Goal: Task Accomplishment & Management: Manage account settings

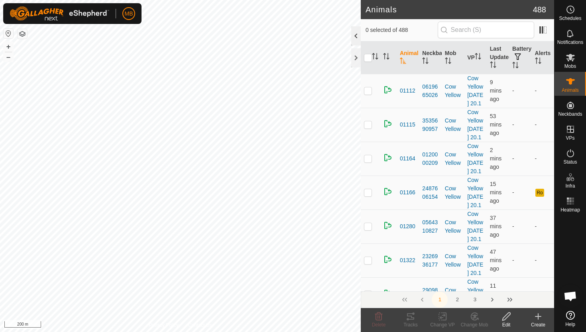
click at [355, 42] on div at bounding box center [356, 35] width 10 height 19
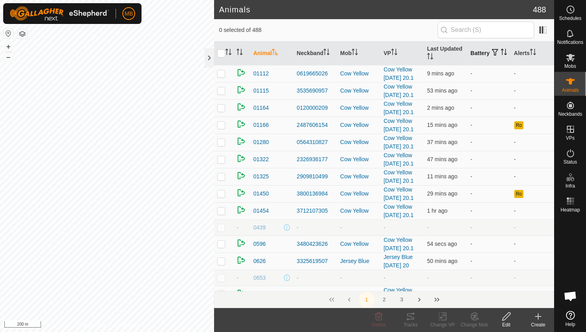
click at [501, 55] on icon "Activate to sort" at bounding box center [504, 52] width 6 height 6
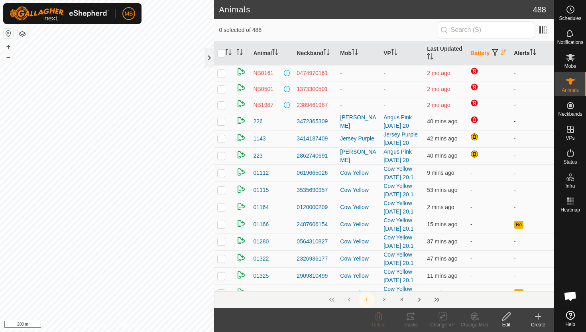
click at [532, 52] on icon "Activate to sort" at bounding box center [531, 52] width 1 height 6
click at [533, 52] on icon "Activate to sort" at bounding box center [533, 52] width 6 height 6
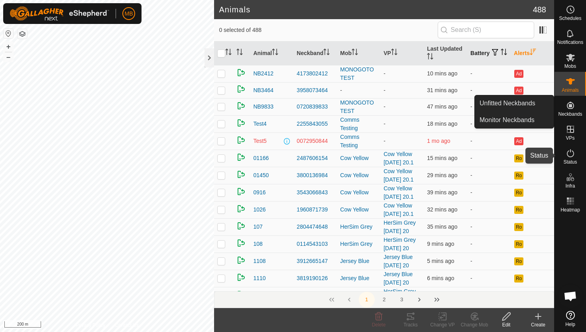
click at [570, 153] on icon at bounding box center [571, 153] width 10 height 10
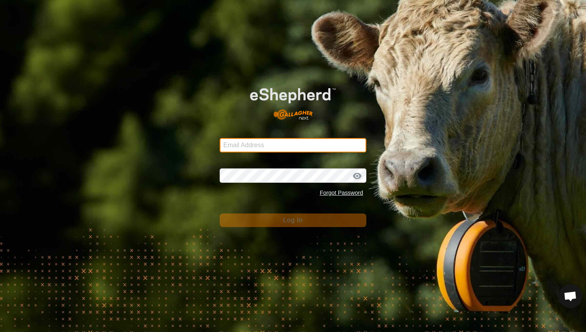
type input "mathew.gemma@barhamfarming.co.nz"
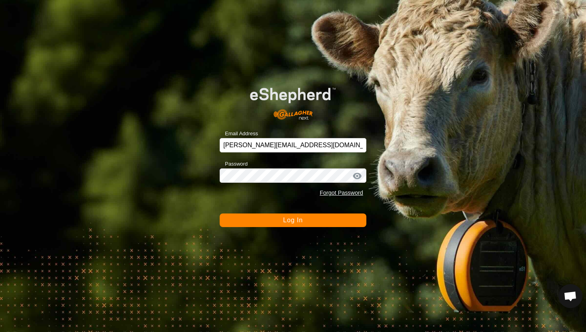
click at [329, 224] on button "Log In" at bounding box center [293, 220] width 147 height 14
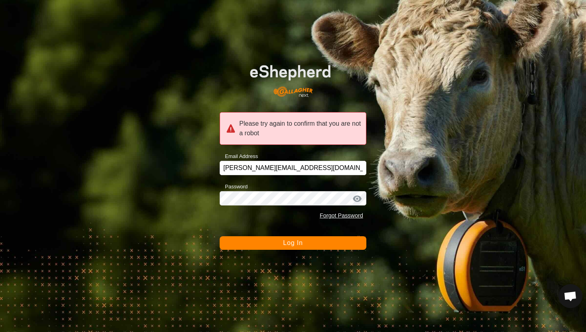
click at [319, 241] on button "Log In" at bounding box center [293, 243] width 147 height 14
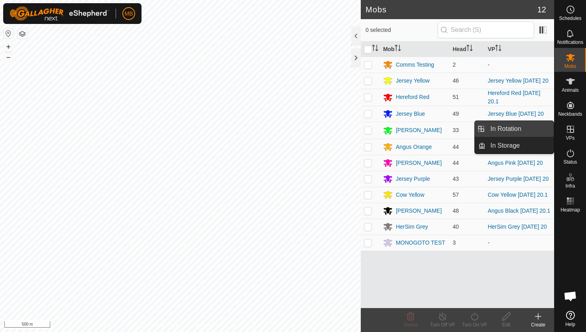
click at [523, 132] on link "In Rotation" at bounding box center [520, 129] width 68 height 16
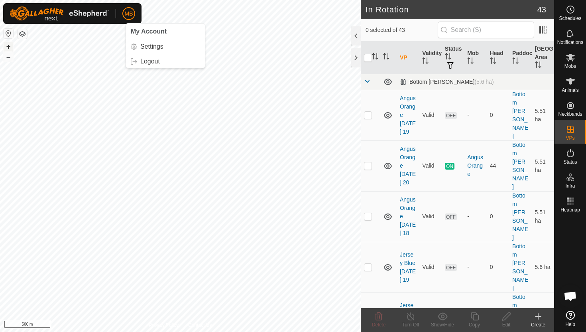
click at [5, 47] on button "+" at bounding box center [9, 47] width 10 height 10
click at [370, 162] on p-checkbox at bounding box center [368, 165] width 8 height 6
checkbox input "true"
click at [475, 317] on icon at bounding box center [475, 316] width 10 height 10
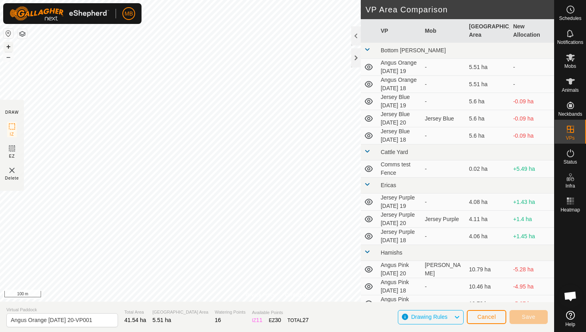
click at [9, 44] on button "+" at bounding box center [9, 47] width 10 height 10
click at [10, 49] on button "+" at bounding box center [9, 47] width 10 height 10
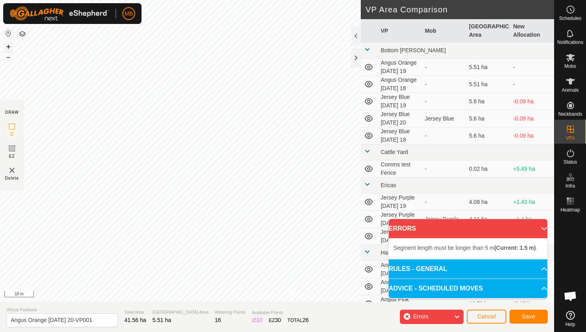
click at [11, 45] on button "+" at bounding box center [9, 47] width 10 height 10
click at [10, 44] on button "+" at bounding box center [9, 47] width 10 height 10
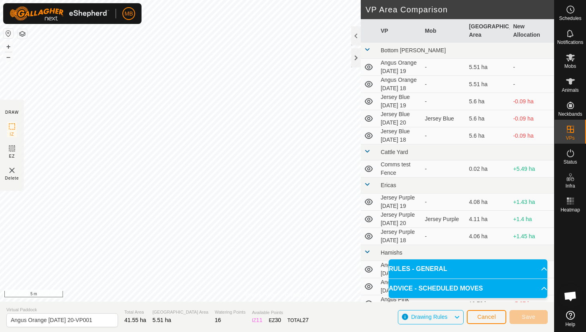
click at [251, 0] on html "MB Schedules Notifications Mobs Animals Neckbands VPs Status Infra Heatmap Help…" at bounding box center [293, 166] width 586 height 332
click at [209, 0] on html "MB Schedules Notifications Mobs Animals Neckbands VPs Status Infra Heatmap Help…" at bounding box center [293, 166] width 586 height 332
click at [99, 321] on input "Angus Orange Saturday 20-VP001" at bounding box center [62, 320] width 112 height 14
type input "Angus Orange Sunday 21"
click at [533, 319] on span "Save" at bounding box center [529, 316] width 14 height 6
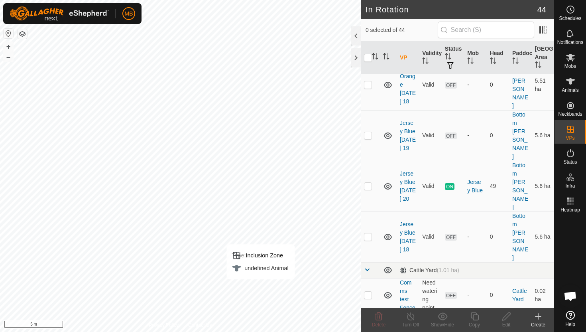
scroll to position [186, 0]
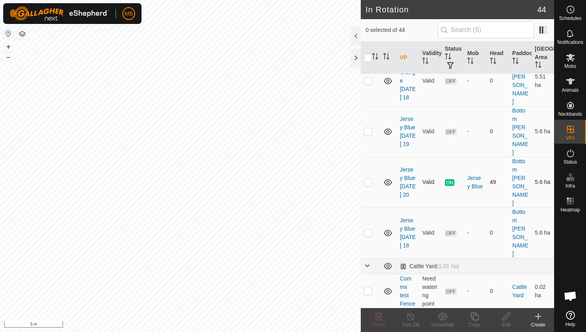
click at [368, 179] on p-checkbox at bounding box center [368, 182] width 8 height 6
checkbox input "true"
click at [475, 316] on icon at bounding box center [475, 316] width 10 height 10
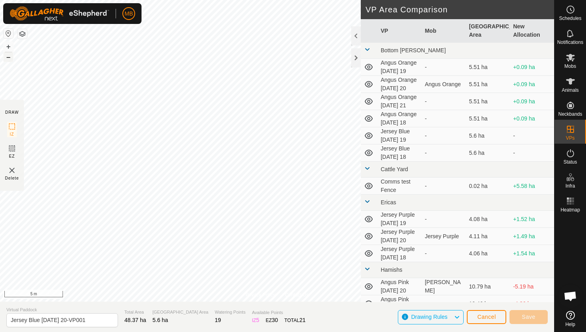
click at [7, 59] on button "–" at bounding box center [9, 57] width 10 height 10
click at [8, 43] on button "+" at bounding box center [9, 47] width 10 height 10
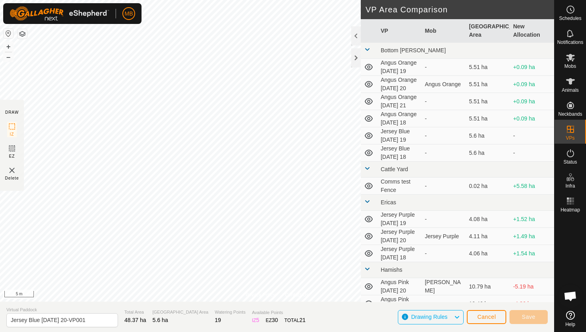
click at [77, 9] on div "MB Schedules Notifications Mobs Animals Neckbands VPs Status Infra Heatmap Help…" at bounding box center [293, 166] width 586 height 332
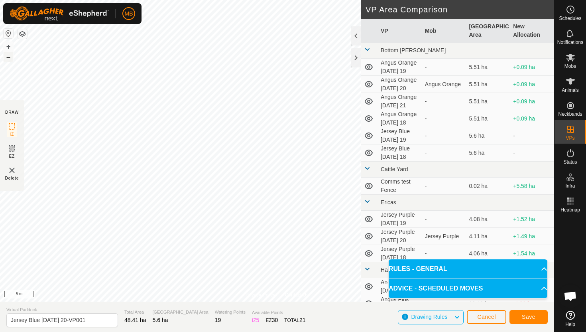
click at [9, 56] on button "–" at bounding box center [9, 57] width 10 height 10
click at [527, 318] on span "Save" at bounding box center [529, 316] width 14 height 6
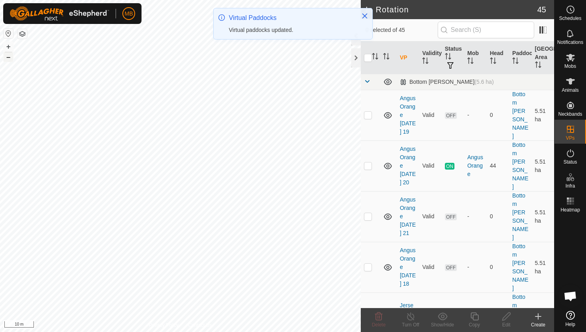
click at [7, 59] on button "–" at bounding box center [9, 57] width 10 height 10
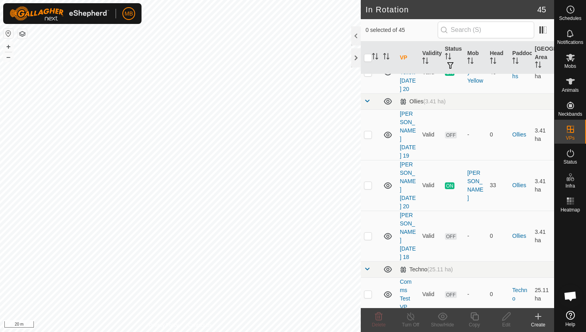
scroll to position [830, 0]
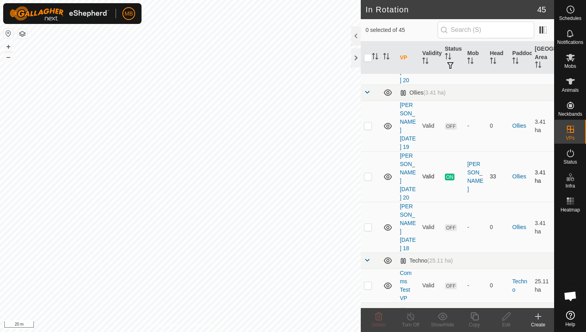
click at [366, 173] on p-checkbox at bounding box center [368, 176] width 8 height 6
checkbox input "true"
click at [472, 318] on icon at bounding box center [474, 316] width 8 height 8
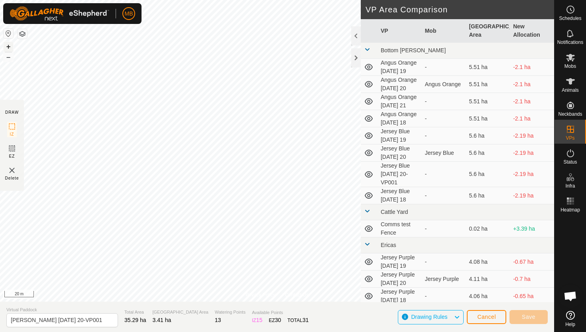
click at [7, 45] on button "+" at bounding box center [9, 47] width 10 height 10
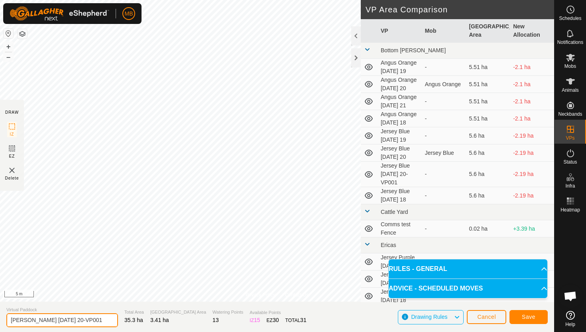
click at [96, 319] on input "Angus Green Saturday 20-VP001" at bounding box center [62, 320] width 112 height 14
type input "Angus Green Sunday 21"
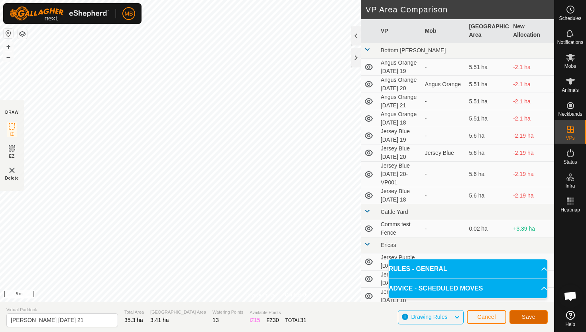
click at [535, 315] on button "Save" at bounding box center [528, 317] width 38 height 14
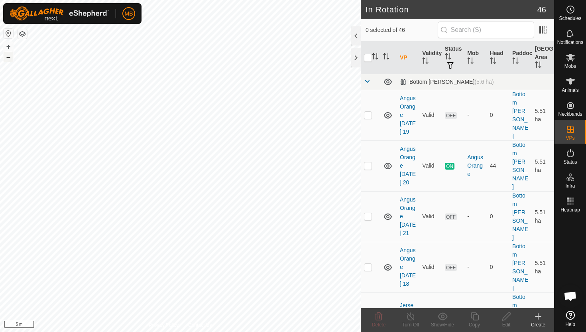
click at [10, 58] on button "–" at bounding box center [9, 57] width 10 height 10
click at [110, 0] on html "MB Schedules Notifications Mobs Animals Neckbands VPs Status Infra Heatmap Help…" at bounding box center [293, 166] width 586 height 332
click at [49, 0] on html "MB Schedules Notifications Mobs Animals Neckbands VPs Status Infra Heatmap Help…" at bounding box center [293, 166] width 586 height 332
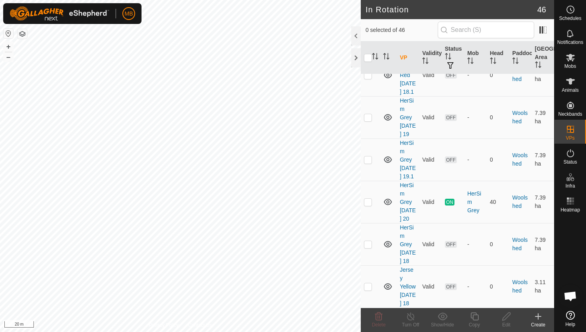
scroll to position [1888, 0]
click at [366, 199] on p-checkbox at bounding box center [368, 202] width 8 height 6
checkbox input "true"
click at [476, 315] on icon at bounding box center [475, 316] width 10 height 10
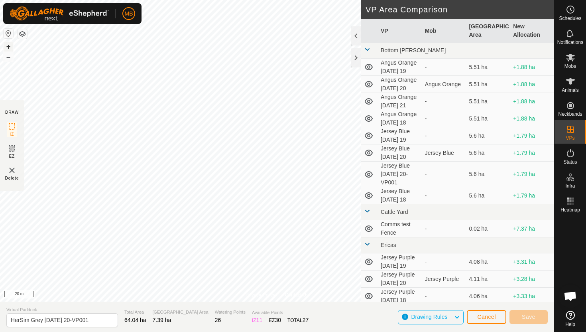
click at [8, 46] on button "+" at bounding box center [9, 47] width 10 height 10
click at [9, 59] on button "–" at bounding box center [9, 57] width 10 height 10
click at [185, 162] on div "Type: Inclusion Zone undefined Animal + – ⇧ i 10 m" at bounding box center [277, 150] width 554 height 301
click at [8, 45] on button "+" at bounding box center [9, 47] width 10 height 10
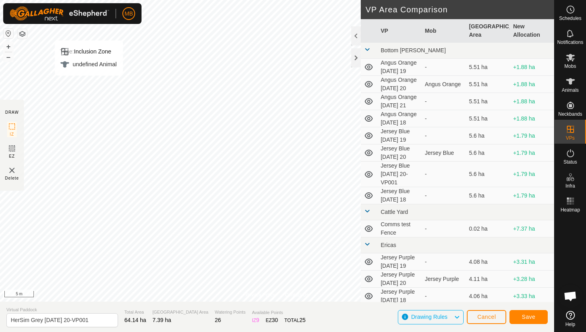
click at [74, 2] on div "Type: Inclusion Zone undefined Animal + – ⇧ i 5 m" at bounding box center [277, 150] width 554 height 301
click at [8, 47] on button "+" at bounding box center [9, 47] width 10 height 10
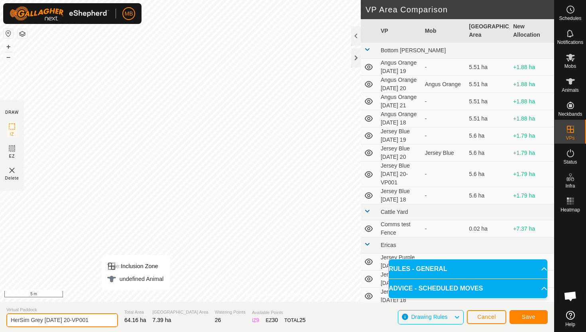
click at [96, 323] on input "HerSim Grey Saturday 20-VP001" at bounding box center [62, 320] width 112 height 14
type input "HerSim Grey Sunday 21"
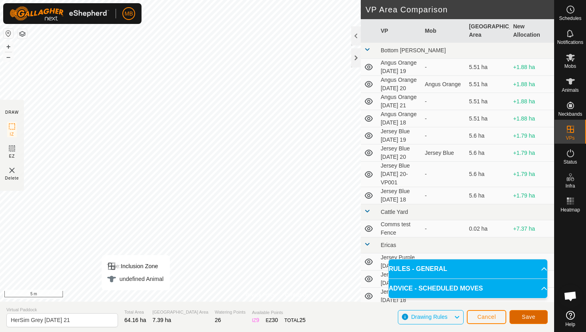
click at [536, 315] on button "Save" at bounding box center [528, 317] width 38 height 14
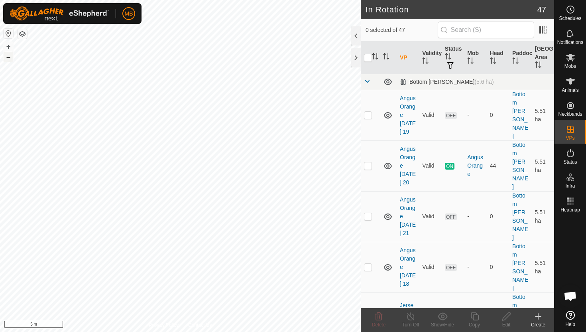
click at [11, 57] on button "–" at bounding box center [9, 57] width 10 height 10
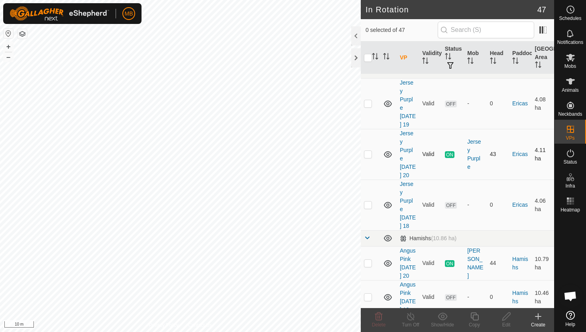
scroll to position [484, 0]
click at [368, 149] on p-checkbox at bounding box center [368, 152] width 8 height 6
checkbox input "true"
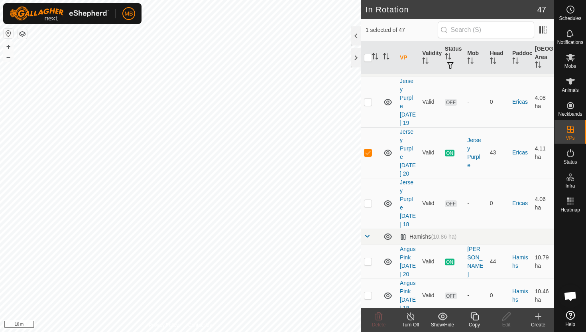
click at [476, 317] on icon at bounding box center [475, 316] width 10 height 10
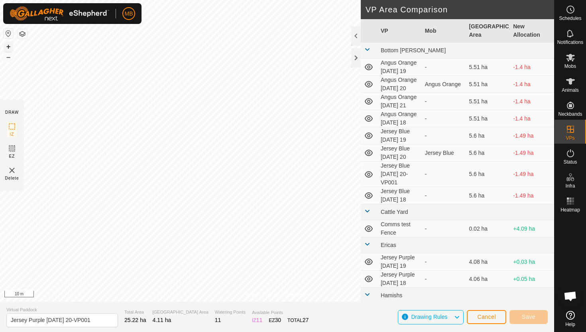
click at [6, 44] on button "+" at bounding box center [9, 47] width 10 height 10
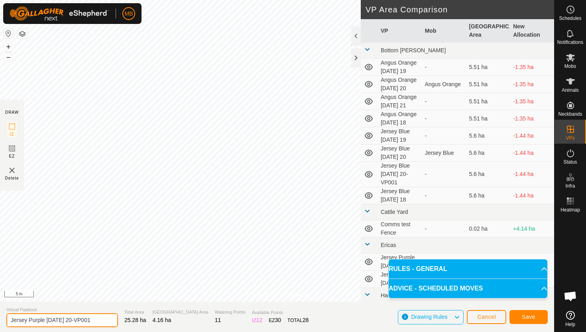
click at [96, 320] on input "Jersey Purple Saturday 20-VP001" at bounding box center [62, 320] width 112 height 14
type input "Jersey Purple Sunday 21"
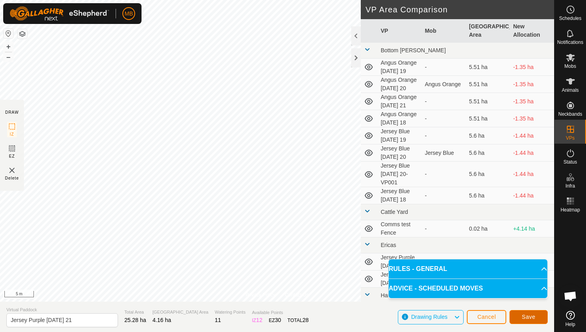
click at [521, 316] on button "Save" at bounding box center [528, 317] width 38 height 14
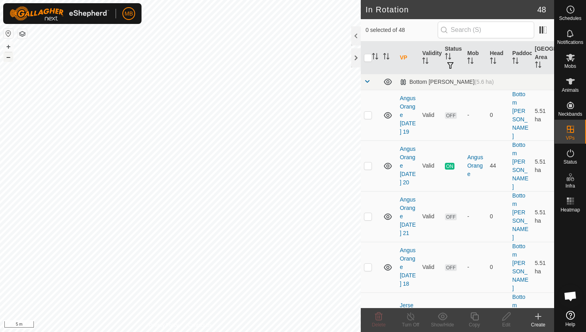
click at [9, 58] on button "–" at bounding box center [9, 57] width 10 height 10
click at [7, 56] on button "–" at bounding box center [9, 57] width 10 height 10
click at [10, 45] on button "+" at bounding box center [9, 47] width 10 height 10
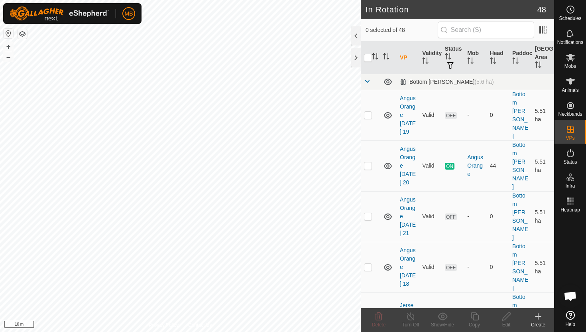
click at [370, 112] on p-checkbox at bounding box center [368, 115] width 8 height 6
checkbox input "true"
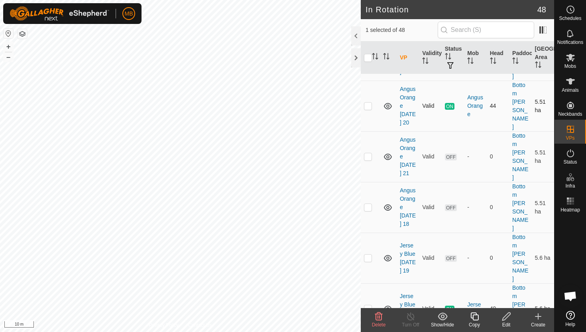
scroll to position [60, 0]
click at [370, 203] on p-checkbox at bounding box center [368, 206] width 8 height 6
checkbox input "true"
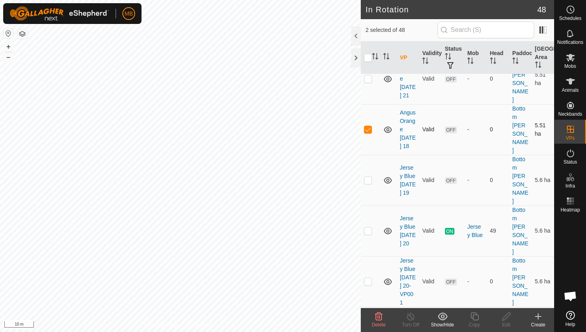
scroll to position [151, 0]
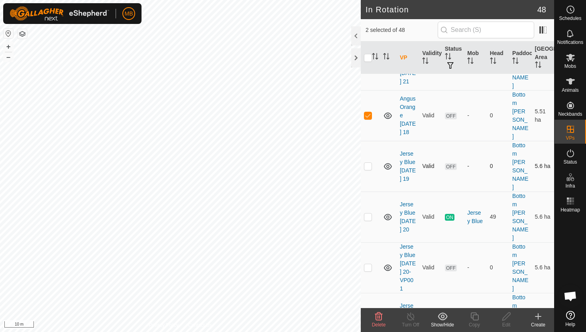
click at [369, 163] on p-checkbox at bounding box center [368, 166] width 8 height 6
checkbox input "true"
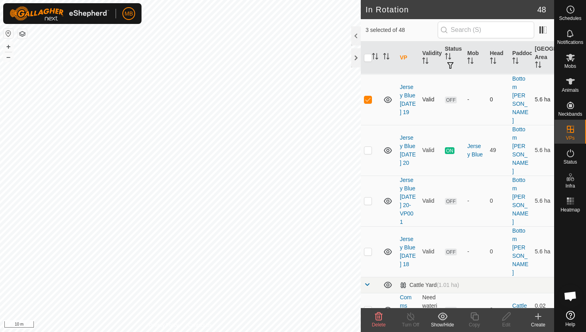
scroll to position [218, 0]
click at [366, 248] on p-checkbox at bounding box center [368, 251] width 8 height 6
checkbox input "true"
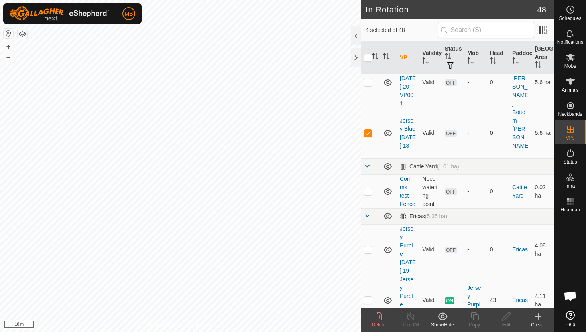
scroll to position [337, 0]
click at [370, 245] on p-checkbox at bounding box center [368, 248] width 8 height 6
checkbox input "true"
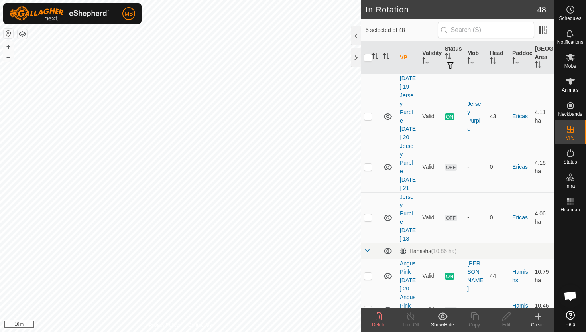
scroll to position [522, 0]
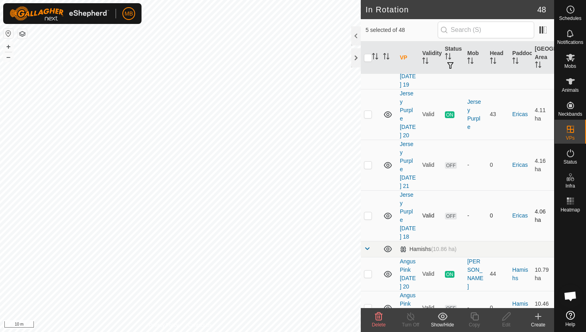
click at [370, 212] on p-checkbox at bounding box center [368, 215] width 8 height 6
checkbox input "true"
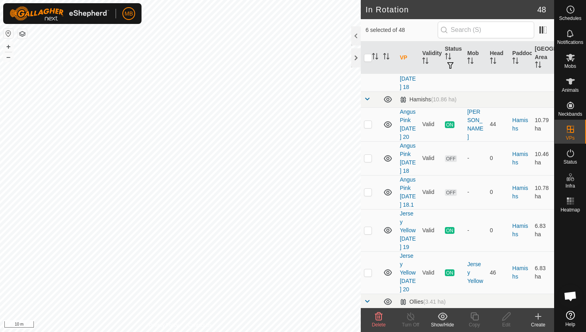
scroll to position [682, 0]
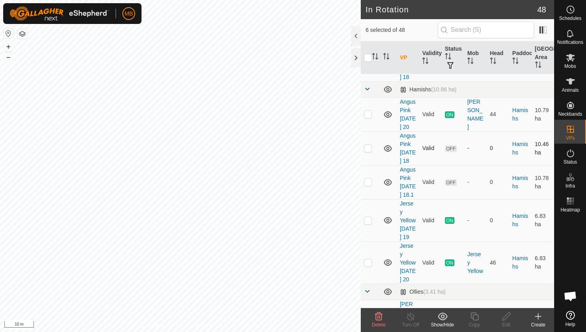
click at [367, 145] on p-checkbox at bounding box center [368, 148] width 8 height 6
checkbox input "true"
click at [369, 179] on p-checkbox at bounding box center [368, 182] width 8 height 6
checkbox input "true"
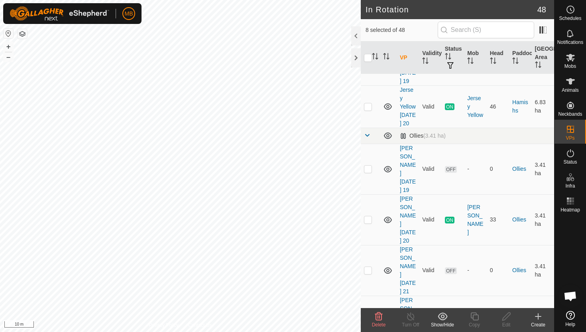
scroll to position [838, 0]
click at [369, 167] on p-checkbox at bounding box center [368, 168] width 8 height 6
checkbox input "true"
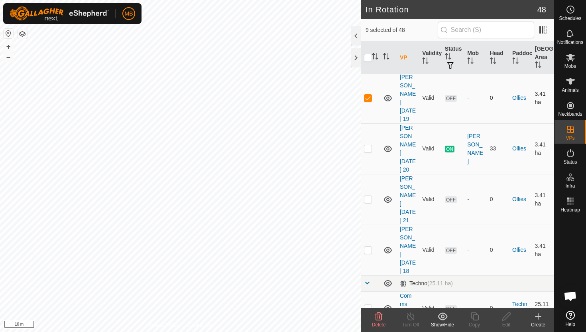
scroll to position [910, 0]
click at [369, 245] on p-checkbox at bounding box center [368, 248] width 8 height 6
checkbox input "true"
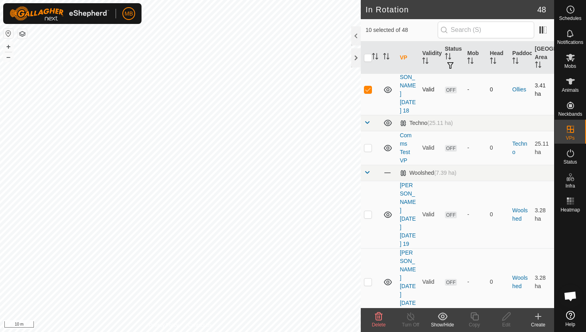
scroll to position [1069, 0]
click at [370, 210] on p-checkbox at bounding box center [368, 213] width 8 height 6
checkbox input "true"
click at [370, 278] on p-checkbox at bounding box center [368, 281] width 8 height 6
checkbox input "true"
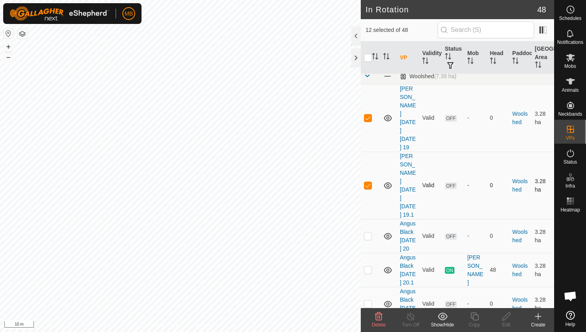
scroll to position [1168, 0]
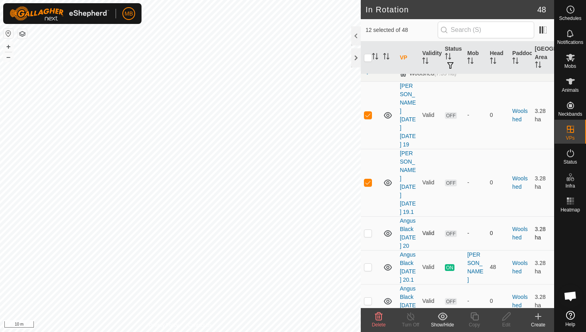
click at [368, 230] on p-checkbox at bounding box center [368, 233] width 8 height 6
checkbox input "true"
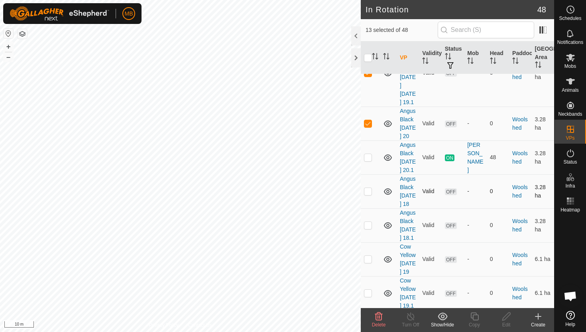
scroll to position [1278, 0]
click at [368, 187] on p-checkbox at bounding box center [368, 190] width 8 height 6
checkbox input "true"
click at [369, 221] on p-checkbox at bounding box center [368, 224] width 8 height 6
checkbox input "true"
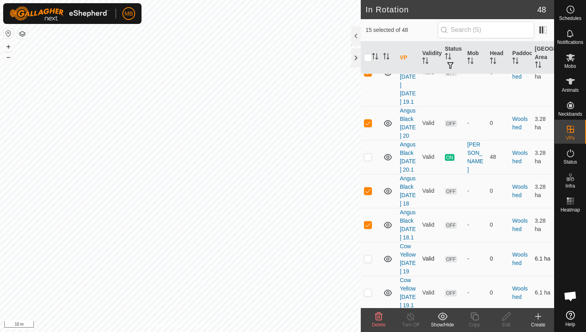
click at [369, 255] on p-checkbox at bounding box center [368, 258] width 8 height 6
checkbox input "true"
click at [370, 289] on p-checkbox at bounding box center [368, 292] width 8 height 6
checkbox input "true"
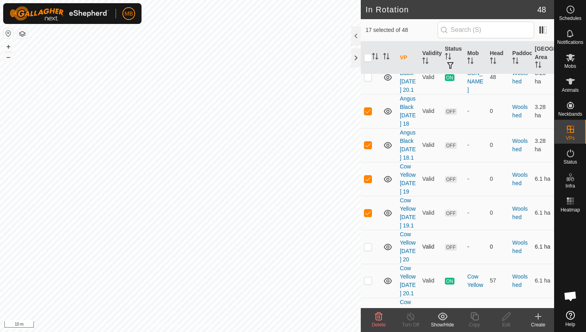
scroll to position [1359, 0]
click at [369, 242] on p-checkbox at bounding box center [368, 245] width 8 height 6
checkbox input "true"
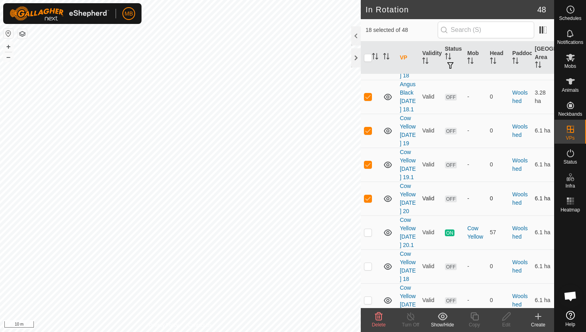
scroll to position [1414, 0]
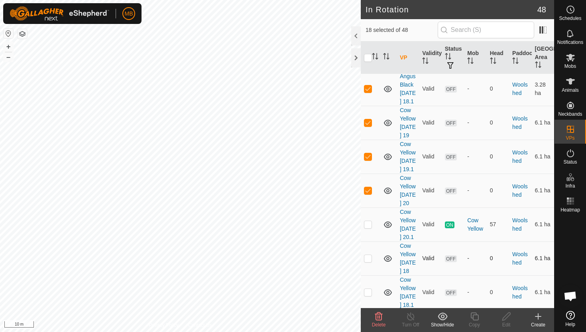
click at [366, 255] on p-checkbox at bounding box center [368, 258] width 8 height 6
checkbox input "true"
click at [369, 289] on p-checkbox at bounding box center [368, 292] width 8 height 6
checkbox input "true"
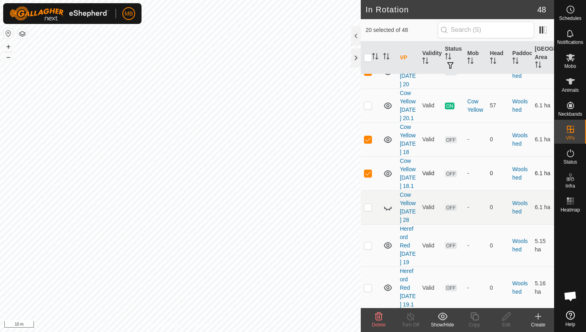
scroll to position [1535, 0]
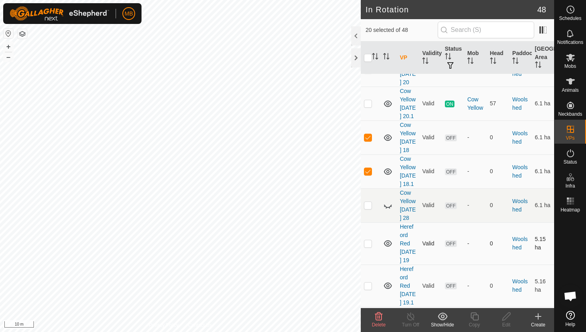
click at [368, 240] on p-checkbox at bounding box center [368, 243] width 8 height 6
checkbox input "true"
click at [369, 282] on p-checkbox at bounding box center [368, 285] width 8 height 6
checkbox input "true"
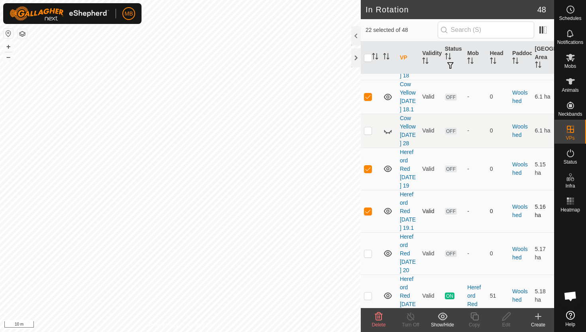
scroll to position [1611, 0]
click at [369, 248] on p-checkbox at bounding box center [368, 251] width 8 height 6
checkbox input "true"
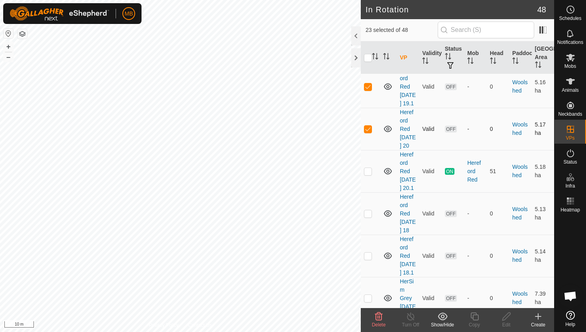
scroll to position [1736, 0]
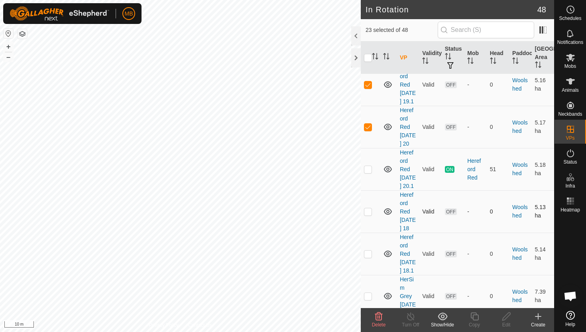
click at [369, 208] on p-checkbox at bounding box center [368, 211] width 8 height 6
checkbox input "true"
click at [368, 250] on p-checkbox at bounding box center [368, 253] width 8 height 6
checkbox input "true"
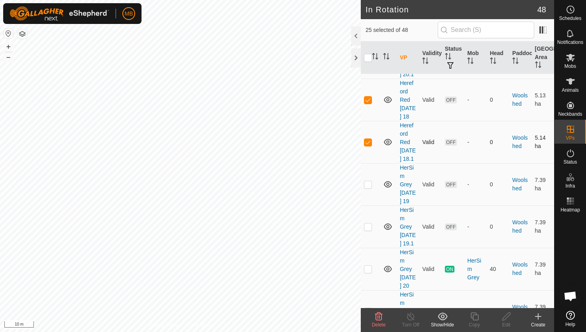
scroll to position [1849, 0]
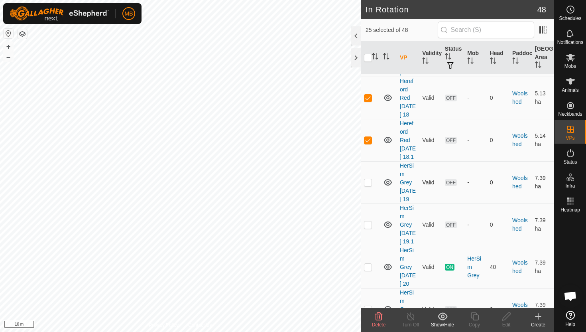
click at [368, 186] on td at bounding box center [370, 182] width 19 height 42
checkbox input "true"
click at [368, 225] on p-checkbox at bounding box center [368, 224] width 8 height 6
checkbox input "true"
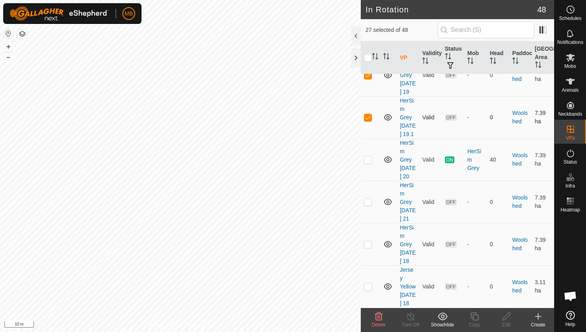
scroll to position [1979, 0]
click at [369, 241] on p-checkbox at bounding box center [368, 244] width 8 height 6
checkbox input "true"
click at [367, 283] on p-checkbox at bounding box center [368, 286] width 8 height 6
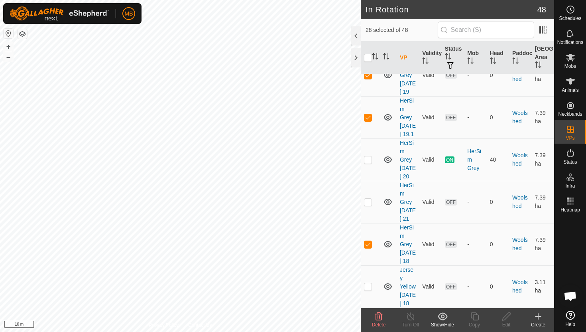
checkbox input "true"
click at [379, 316] on icon at bounding box center [379, 316] width 8 height 8
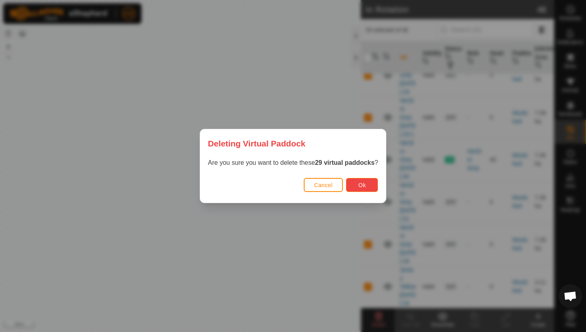
click at [363, 187] on span "Ok" at bounding box center [362, 185] width 8 height 6
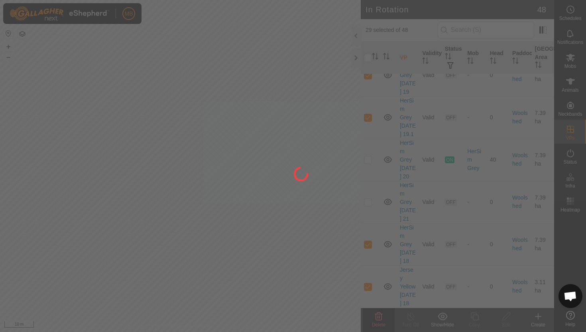
checkbox input "false"
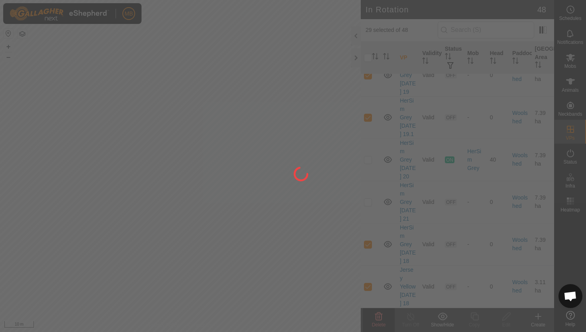
checkbox input "false"
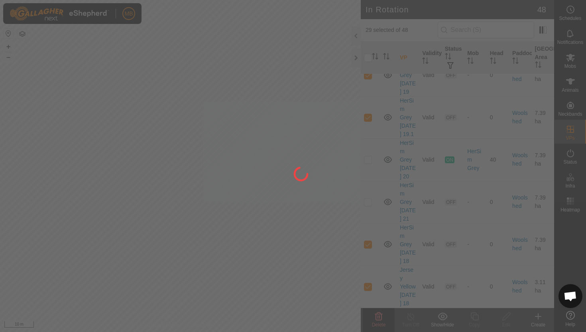
checkbox input "false"
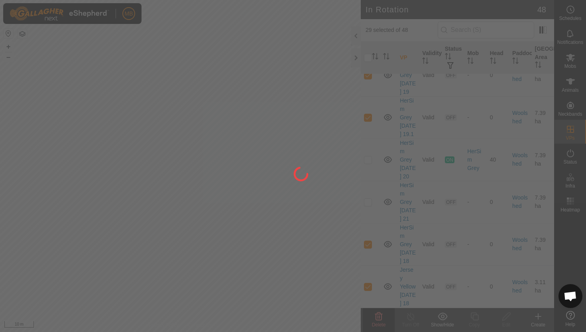
checkbox input "false"
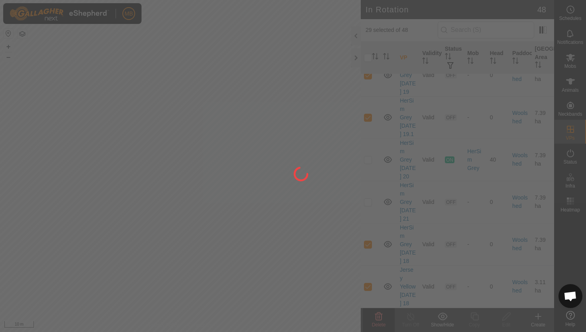
checkbox input "false"
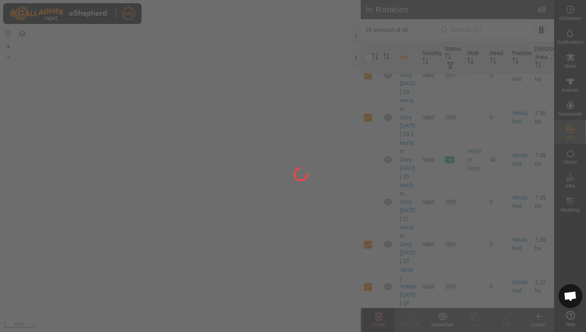
checkbox input "false"
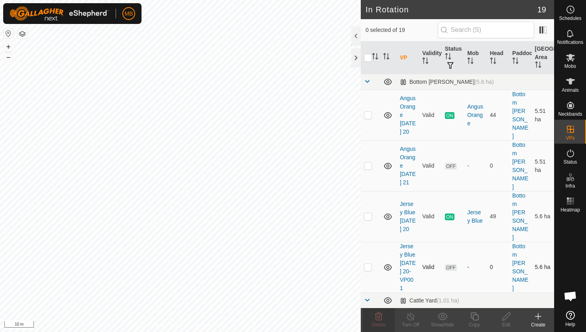
click at [366, 264] on p-checkbox at bounding box center [368, 267] width 8 height 6
checkbox input "true"
click at [8, 57] on button "–" at bounding box center [9, 57] width 10 height 10
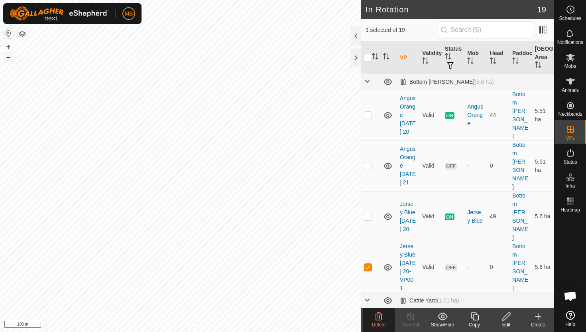
click at [8, 57] on button "–" at bounding box center [9, 57] width 10 height 10
click at [505, 315] on icon at bounding box center [507, 316] width 10 height 10
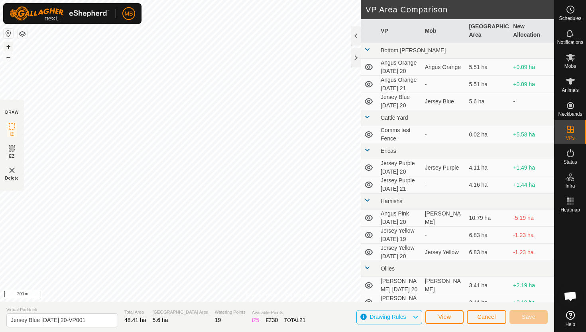
click at [6, 46] on button "+" at bounding box center [9, 47] width 10 height 10
click at [7, 47] on button "+" at bounding box center [9, 47] width 10 height 10
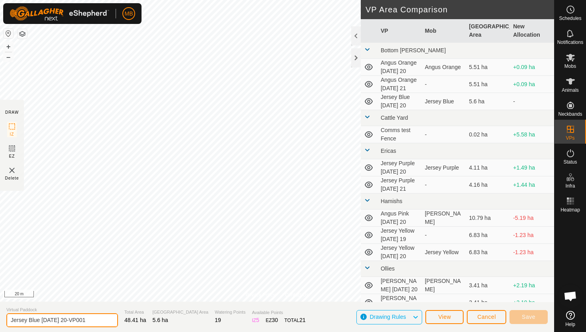
click at [96, 320] on input "Jersey Blue Saturday 20-VP001" at bounding box center [62, 320] width 112 height 14
type input "Jersey Blue Sunday 21"
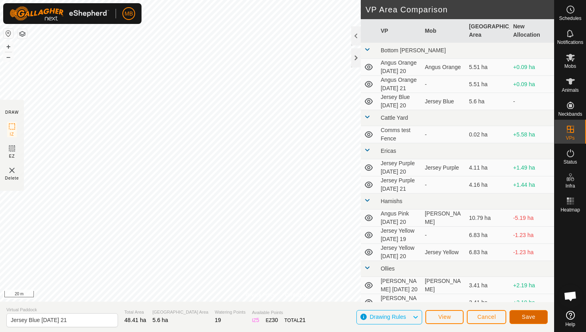
click at [525, 313] on span "Save" at bounding box center [529, 316] width 14 height 6
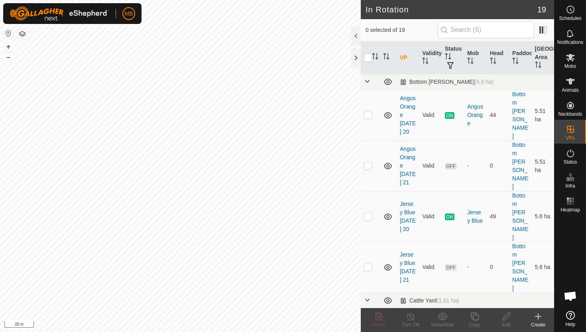
click at [170, 0] on html "MB Schedules Notifications Mobs Animals Neckbands VPs Status Infra Heatmap Help…" at bounding box center [293, 166] width 586 height 332
click at [83, 0] on html "MB Schedules Notifications Mobs Animals Neckbands VPs Status Infra Heatmap Help…" at bounding box center [293, 166] width 586 height 332
click at [183, 0] on html "MB My Account Settings Logout Schedules Notifications Mobs Animals Neckbands VP…" at bounding box center [293, 166] width 586 height 332
click at [184, 0] on html "MB Schedules Notifications Mobs Animals Neckbands VPs Status Infra Heatmap Help…" at bounding box center [293, 166] width 586 height 332
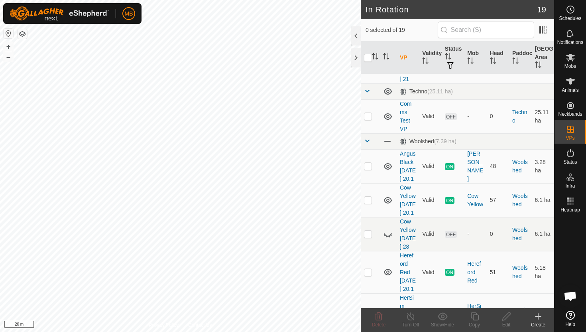
scroll to position [626, 0]
click at [370, 198] on p-checkbox at bounding box center [368, 201] width 8 height 6
checkbox input "true"
click at [475, 316] on icon at bounding box center [475, 316] width 10 height 10
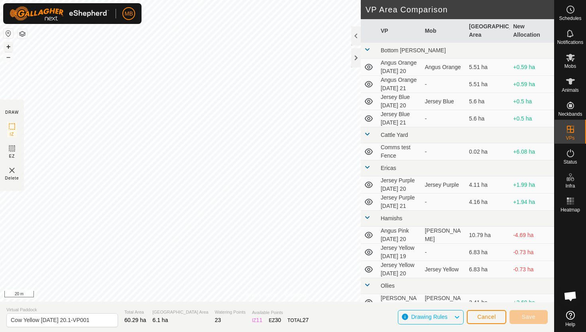
click at [9, 47] on button "+" at bounding box center [9, 47] width 10 height 10
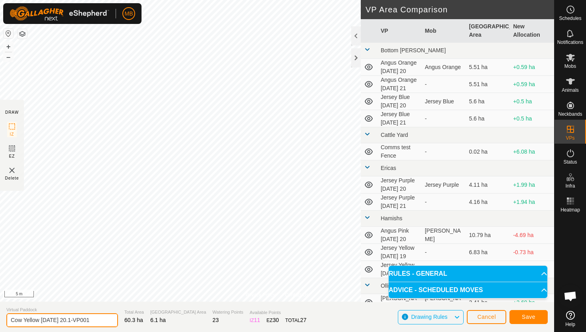
click at [97, 317] on input "Cow Yellow Saturday 20.1-VP001" at bounding box center [62, 320] width 112 height 14
type input "Cow Yellow Sunday 21"
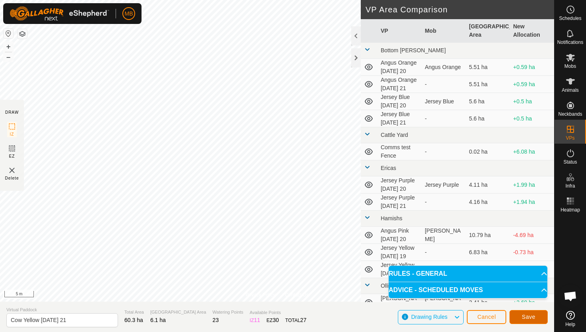
click at [533, 316] on span "Save" at bounding box center [529, 316] width 14 height 6
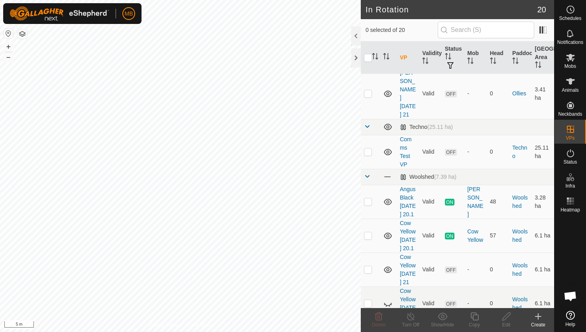
scroll to position [593, 0]
click at [369, 265] on p-checkbox at bounding box center [368, 268] width 8 height 6
checkbox input "true"
click at [476, 317] on icon at bounding box center [475, 316] width 10 height 10
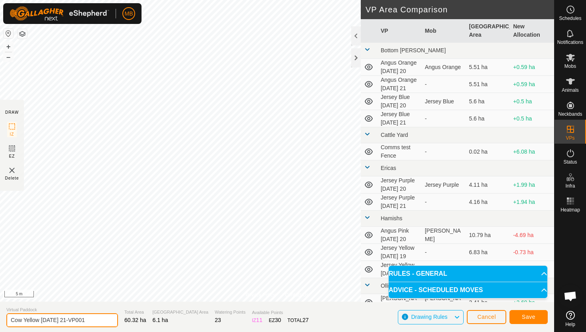
click at [94, 320] on input "Cow Yellow Sunday 21-VP001" at bounding box center [62, 320] width 112 height 14
type input "Cow Yellow Sunday 21.1"
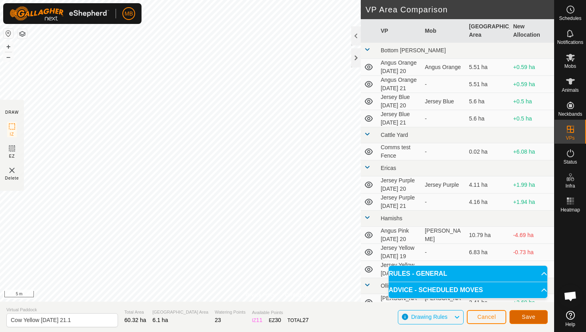
click at [525, 315] on span "Save" at bounding box center [529, 316] width 14 height 6
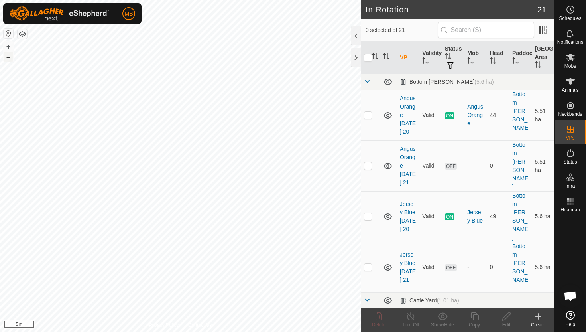
click at [8, 56] on button "–" at bounding box center [9, 57] width 10 height 10
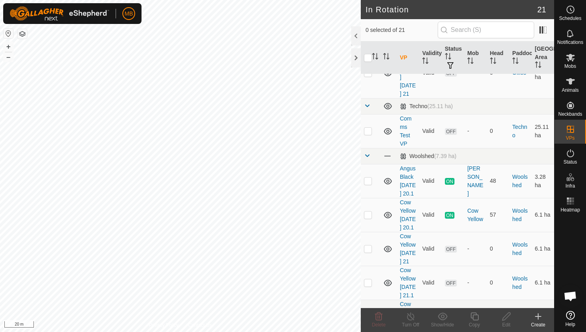
scroll to position [615, 0]
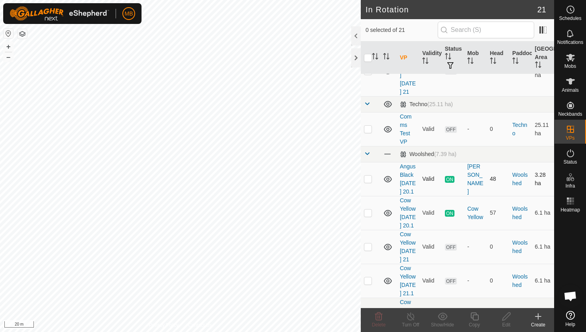
click at [369, 175] on p-checkbox at bounding box center [368, 178] width 8 height 6
checkbox input "true"
click at [472, 319] on icon at bounding box center [475, 316] width 10 height 10
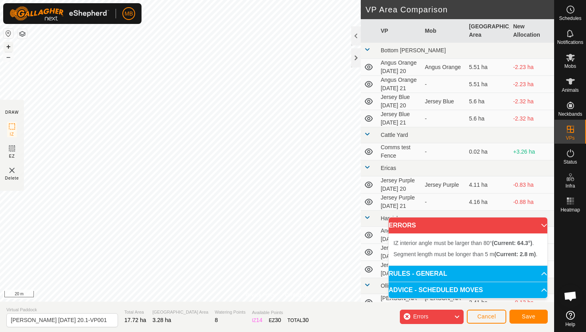
click at [7, 46] on button "+" at bounding box center [9, 47] width 10 height 10
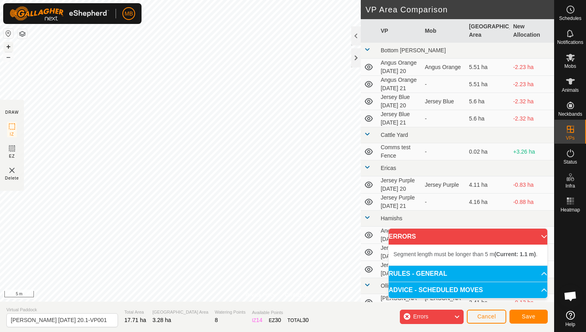
click at [9, 45] on button "+" at bounding box center [9, 47] width 10 height 10
click at [136, 9] on div "MB Schedules Notifications Mobs Animals Neckbands VPs Status Infra Heatmap Help…" at bounding box center [293, 166] width 586 height 332
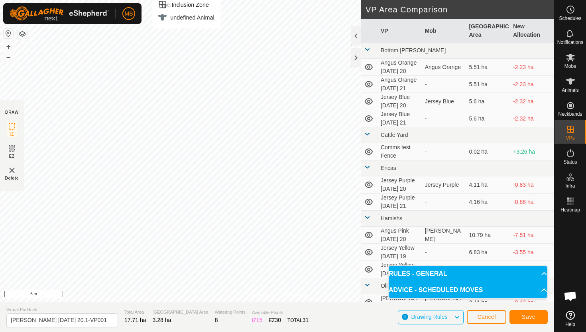
click at [96, 127] on div "Type: Inclusion Zone undefined Animal + – ⇧ i 5 m" at bounding box center [277, 150] width 554 height 301
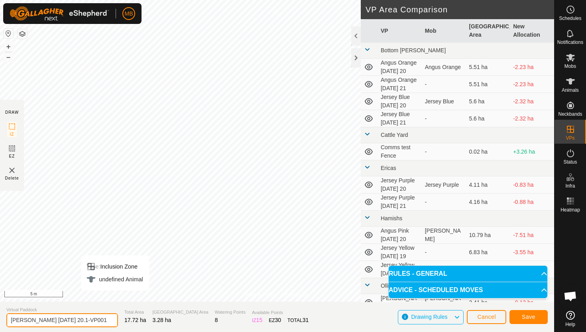
click at [98, 320] on input "Angus Black Saturday 20.1-VP001" at bounding box center [62, 320] width 112 height 14
type input "Angus Black Sunday 21"
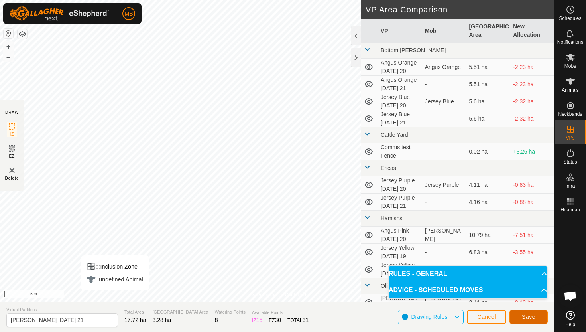
click at [535, 316] on span "Save" at bounding box center [529, 316] width 14 height 6
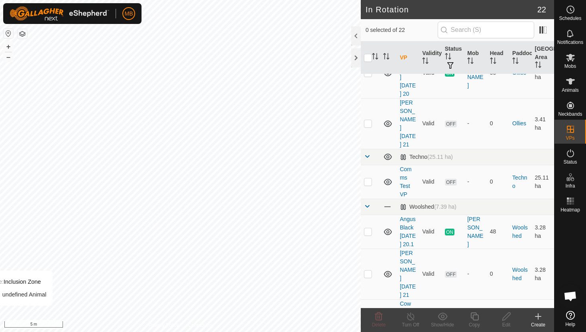
scroll to position [563, 0]
click at [369, 269] on p-checkbox at bounding box center [368, 272] width 8 height 6
checkbox input "true"
click at [473, 314] on icon at bounding box center [475, 316] width 10 height 10
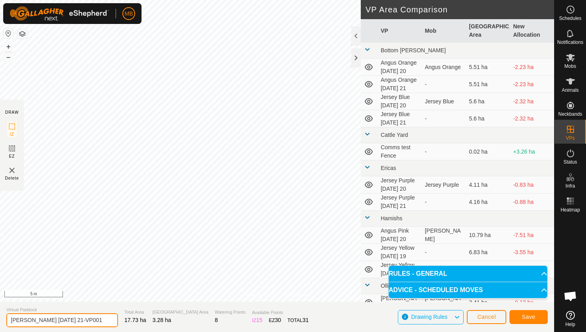
click at [90, 322] on input "Angus Black Sunday 21-VP001" at bounding box center [62, 320] width 112 height 14
type input "Angus Black Sunday 21.1"
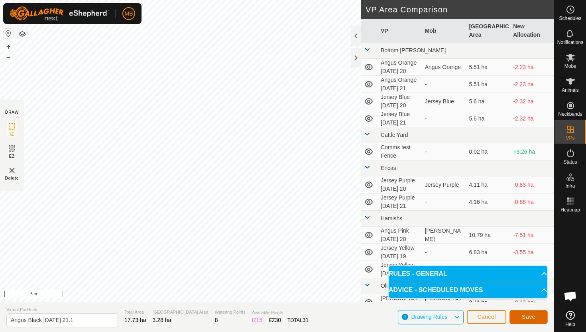
click at [531, 317] on span "Save" at bounding box center [529, 316] width 14 height 6
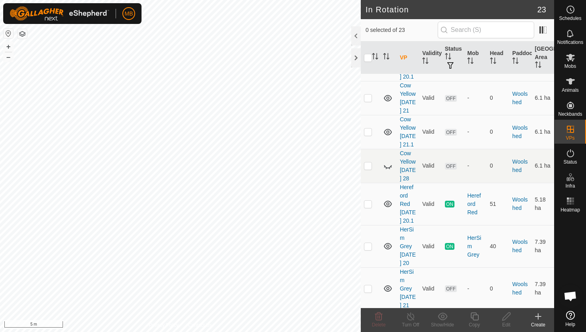
scroll to position [858, 0]
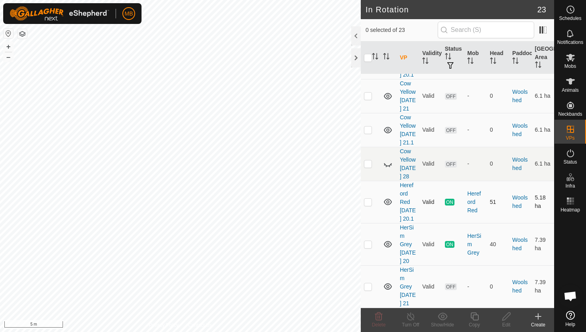
click at [367, 199] on p-checkbox at bounding box center [368, 202] width 8 height 6
checkbox input "true"
click at [474, 317] on icon at bounding box center [475, 316] width 10 height 10
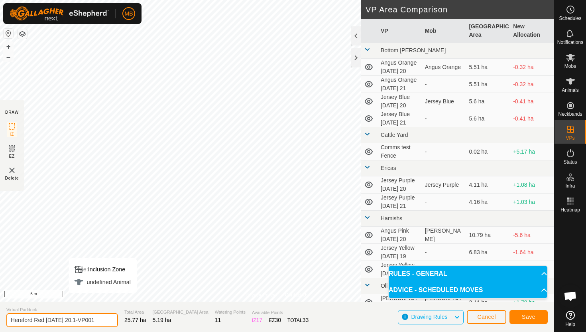
click at [100, 320] on input "Hereford Red Saturday 20.1-VP001" at bounding box center [62, 320] width 112 height 14
type input "Hereford Red Sunday 21"
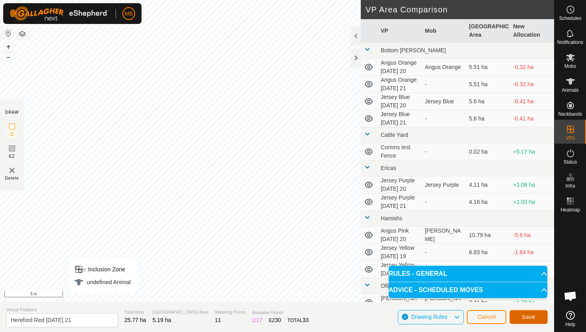
click at [528, 315] on span "Save" at bounding box center [529, 316] width 14 height 6
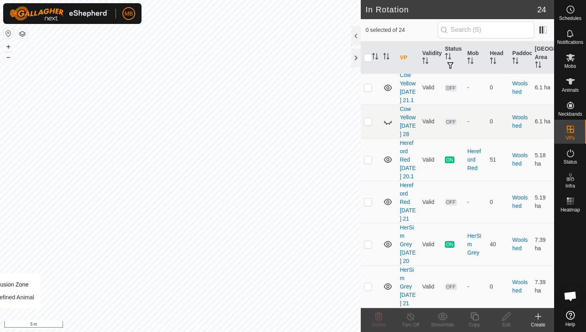
scroll to position [898, 0]
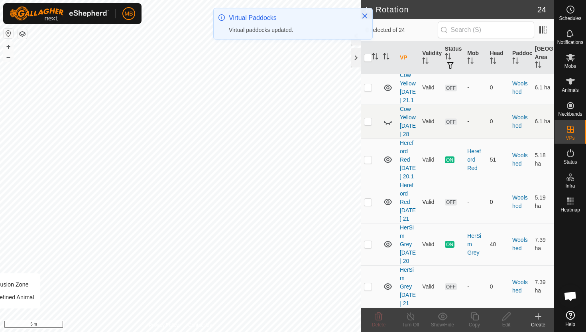
click at [368, 199] on p-checkbox at bounding box center [368, 202] width 8 height 6
checkbox input "true"
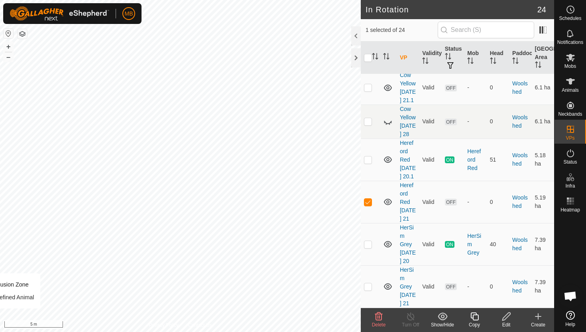
click at [474, 315] on icon at bounding box center [474, 316] width 8 height 8
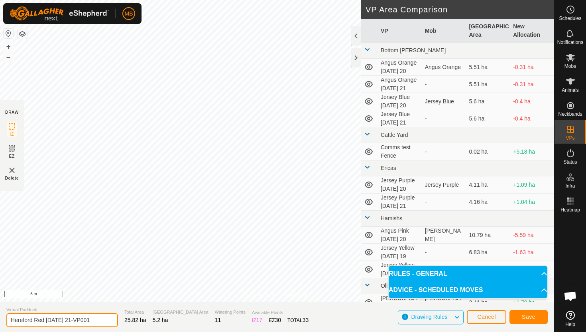
click at [99, 320] on input "Hereford Red Sunday 21-VP001" at bounding box center [62, 320] width 112 height 14
type input "Hereford Red Sunday 21.1"
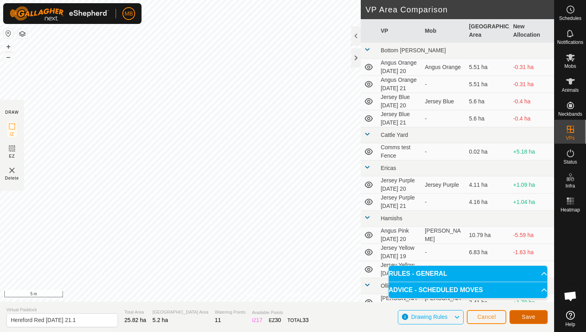
click at [533, 315] on span "Save" at bounding box center [529, 316] width 14 height 6
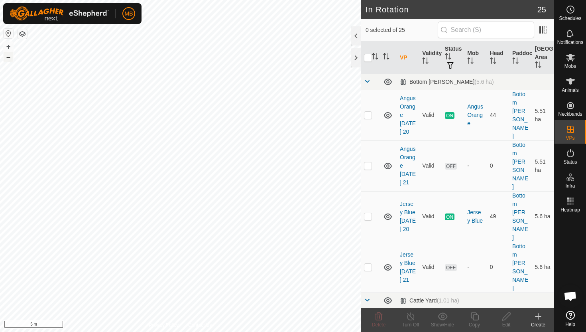
click at [7, 58] on button "–" at bounding box center [9, 57] width 10 height 10
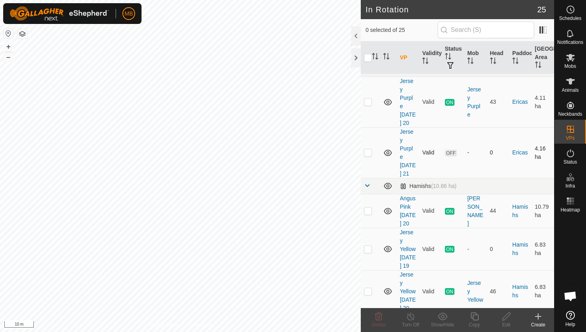
scroll to position [292, 0]
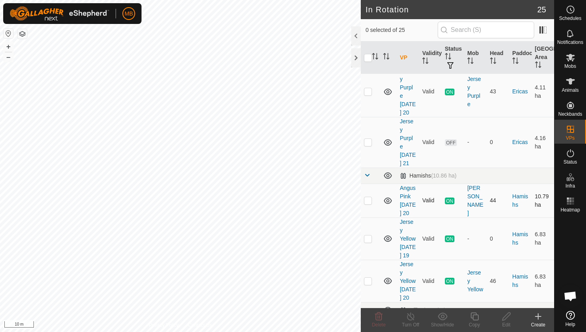
click at [369, 197] on p-checkbox at bounding box center [368, 200] width 8 height 6
checkbox input "true"
click at [474, 314] on icon at bounding box center [474, 316] width 8 height 8
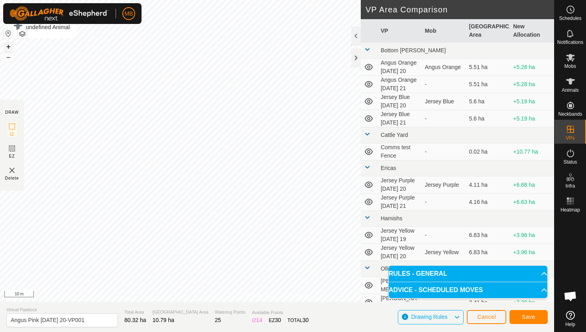
click at [10, 46] on button "+" at bounding box center [9, 47] width 10 height 10
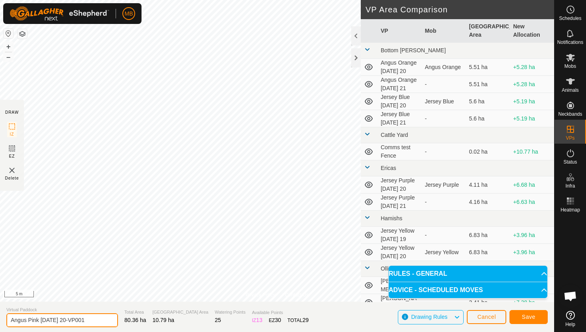
click at [97, 318] on input "Angus Pink Saturday 20-VP001" at bounding box center [62, 320] width 112 height 14
type input "Angus Pink Sunday 21"
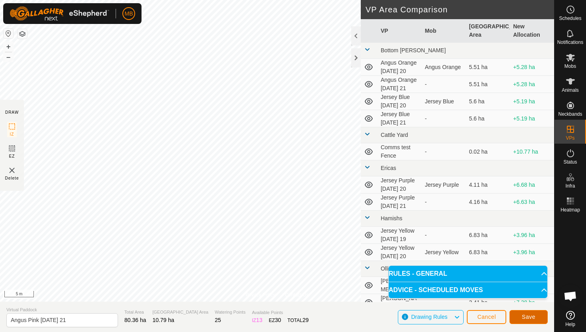
click at [527, 318] on span "Save" at bounding box center [529, 316] width 14 height 6
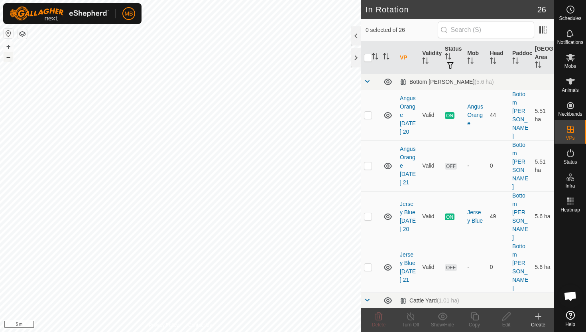
click at [8, 57] on button "–" at bounding box center [9, 57] width 10 height 10
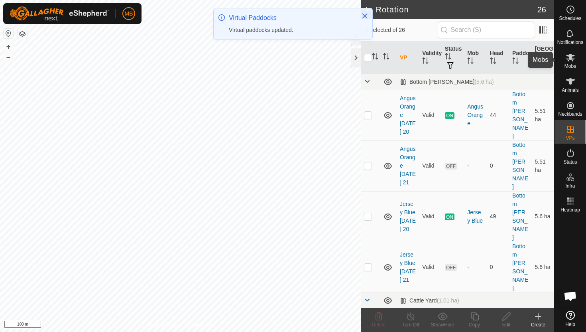
click at [571, 59] on icon at bounding box center [570, 58] width 9 height 8
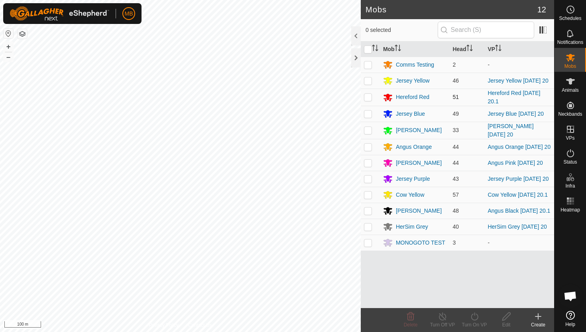
click at [368, 98] on p-checkbox at bounding box center [368, 97] width 8 height 6
checkbox input "true"
click at [473, 315] on icon at bounding box center [475, 316] width 10 height 10
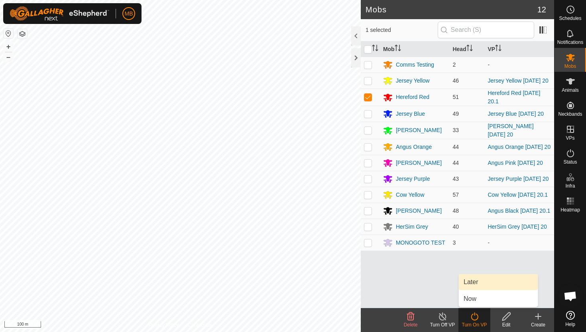
click at [482, 283] on link "Later" at bounding box center [498, 282] width 79 height 16
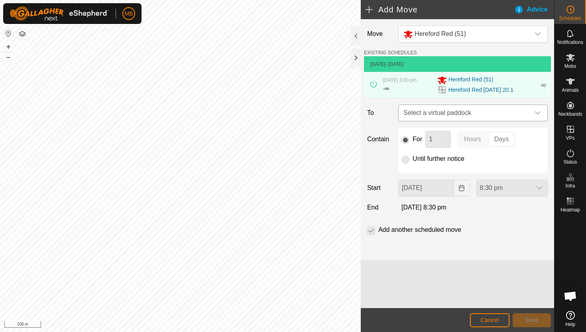
click at [537, 112] on icon "dropdown trigger" at bounding box center [538, 113] width 6 height 6
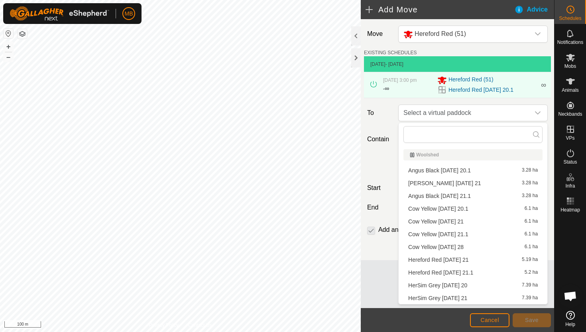
click at [456, 259] on li "Hereford Red Sunday 21 5.19 ha" at bounding box center [472, 260] width 139 height 12
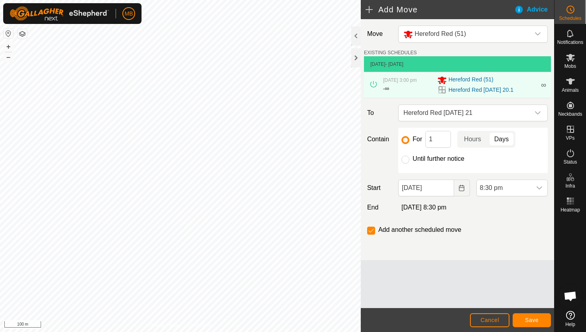
click at [437, 158] on label "Until further notice" at bounding box center [439, 158] width 52 height 6
click at [409, 158] on input "Until further notice" at bounding box center [405, 159] width 8 height 8
radio input "true"
checkbox input "false"
click at [444, 189] on input "20 Sep, 2025" at bounding box center [425, 187] width 55 height 17
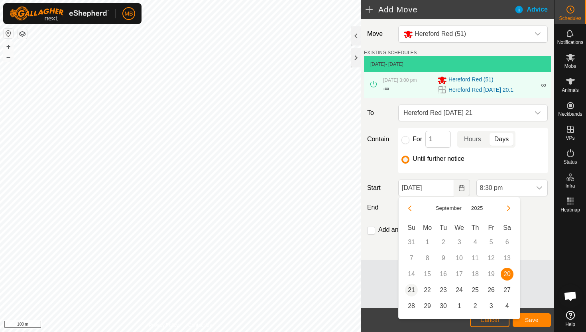
click at [410, 289] on span "21" at bounding box center [411, 289] width 13 height 13
type input "21 Sep, 2025"
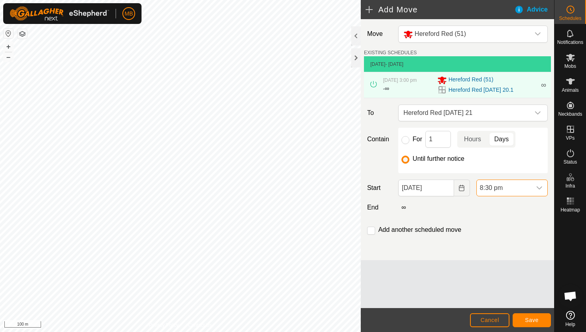
click at [521, 187] on span "8:30 pm" at bounding box center [504, 188] width 55 height 16
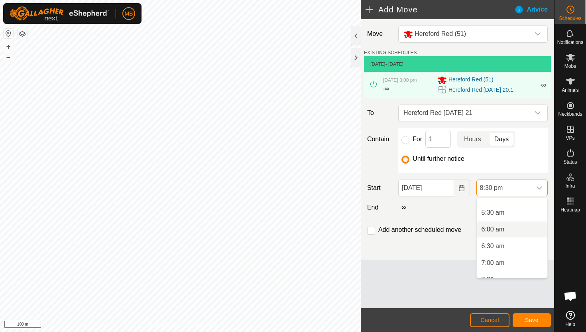
scroll to position [167, 0]
click at [509, 221] on li "5:30 am" at bounding box center [512, 222] width 71 height 16
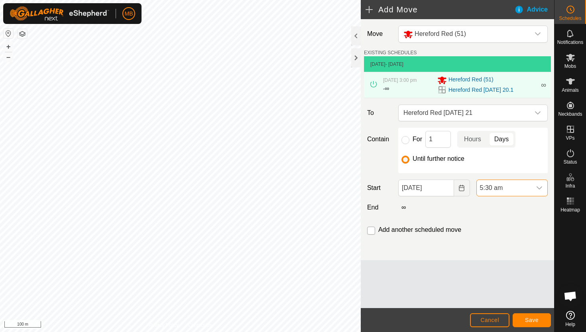
click at [369, 232] on input "checkbox" at bounding box center [371, 230] width 8 height 8
checkbox input "true"
click at [533, 321] on span "Save" at bounding box center [532, 320] width 14 height 6
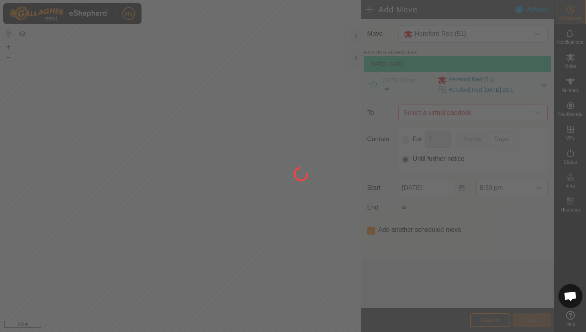
type input "21 Sep, 2025"
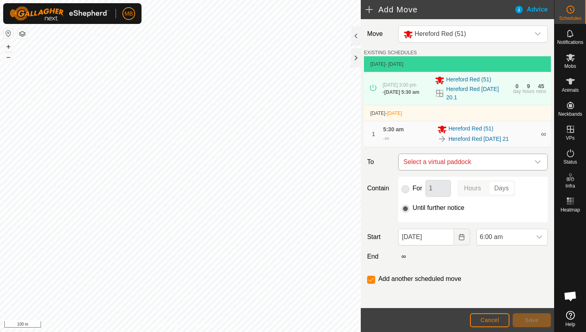
click at [540, 165] on icon "dropdown trigger" at bounding box center [538, 162] width 6 height 6
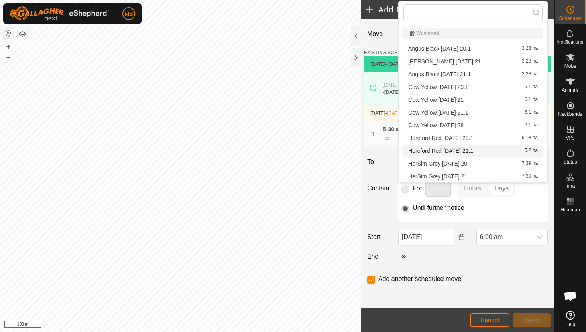
click at [512, 149] on li "Hereford Red Sunday 21.1 5.2 ha" at bounding box center [472, 151] width 139 height 12
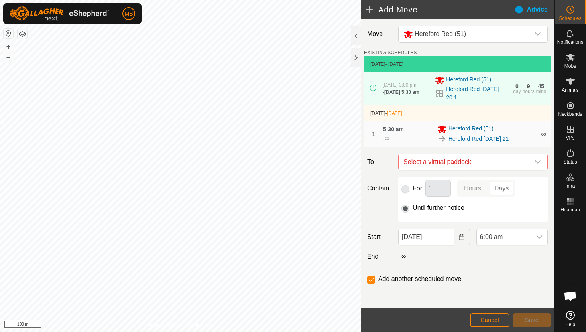
checkbox input "false"
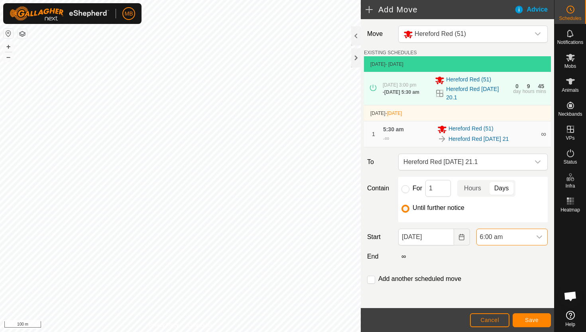
click at [526, 238] on span "6:00 am" at bounding box center [504, 237] width 55 height 16
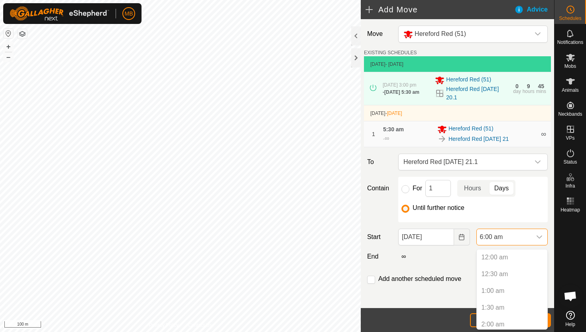
scroll to position [137, 0]
click at [517, 279] on li "3:00 pm" at bounding box center [512, 279] width 71 height 16
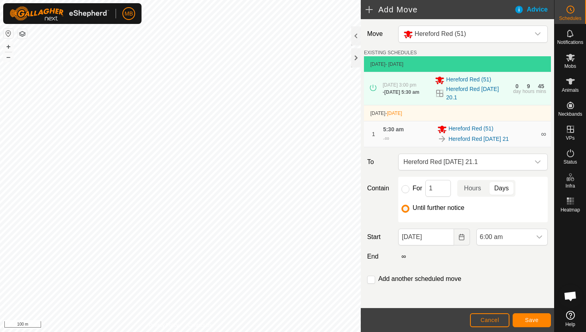
scroll to position [201, 0]
click at [535, 319] on span "Save" at bounding box center [532, 320] width 14 height 6
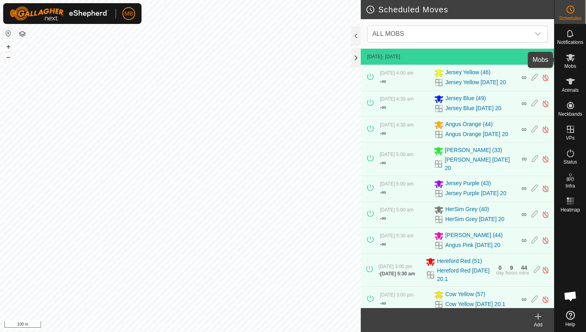
click at [567, 60] on icon at bounding box center [571, 58] width 10 height 10
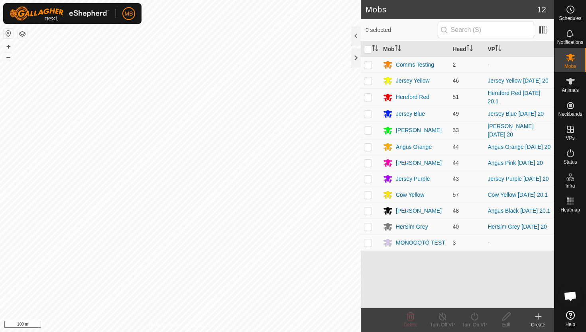
click at [367, 116] on p-checkbox at bounding box center [368, 113] width 8 height 6
checkbox input "true"
click at [474, 315] on icon at bounding box center [474, 316] width 7 height 8
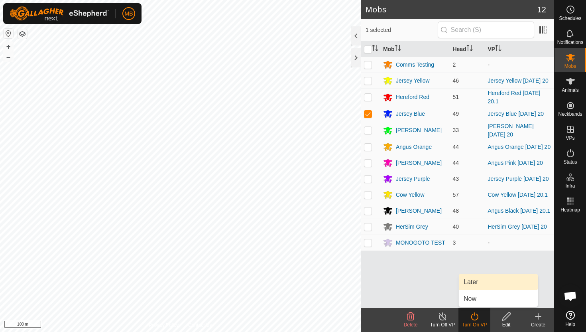
click at [480, 285] on link "Later" at bounding box center [498, 282] width 79 height 16
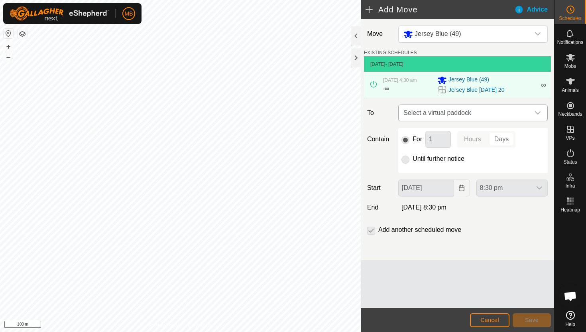
click at [535, 111] on icon "dropdown trigger" at bounding box center [538, 113] width 6 height 6
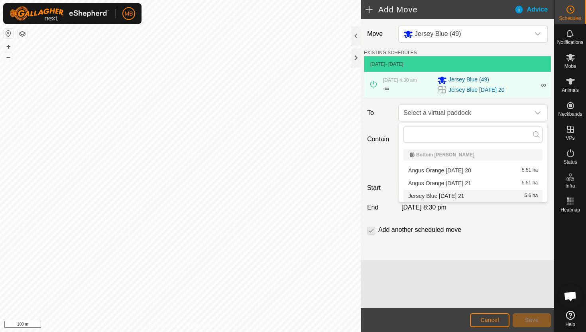
click at [464, 195] on li "Jersey Blue Sunday 21 5.6 ha" at bounding box center [472, 196] width 139 height 12
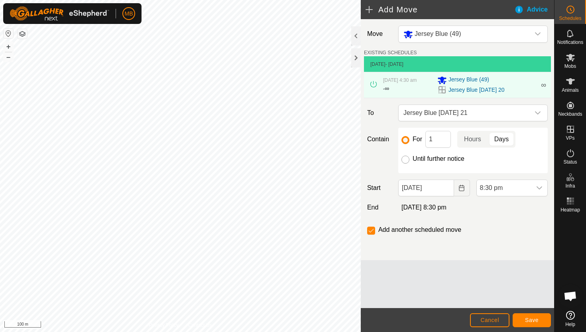
click at [405, 162] on input "Until further notice" at bounding box center [405, 159] width 8 height 8
radio input "true"
checkbox input "false"
click at [448, 191] on input "20 Sep, 2025" at bounding box center [425, 187] width 55 height 17
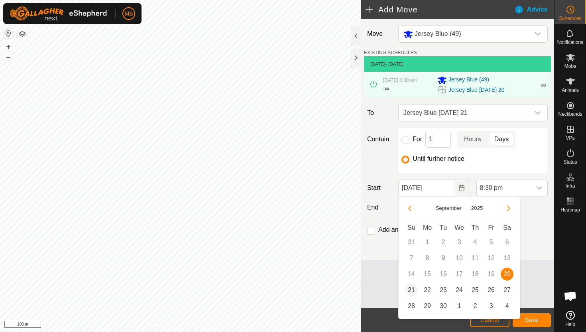
click at [411, 288] on span "21" at bounding box center [411, 289] width 13 height 13
type input "21 Sep, 2025"
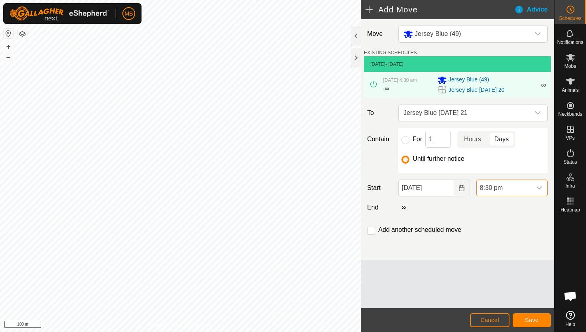
click at [522, 186] on span "8:30 pm" at bounding box center [504, 188] width 55 height 16
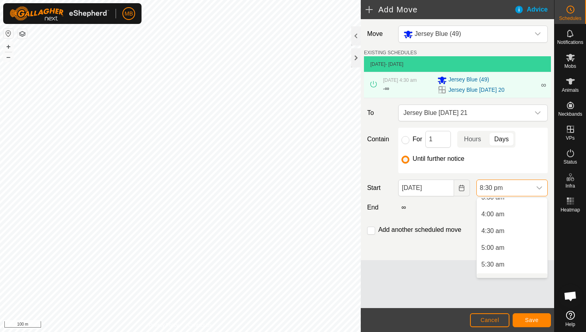
scroll to position [124, 0]
click at [515, 229] on li "4:30 am" at bounding box center [512, 232] width 71 height 16
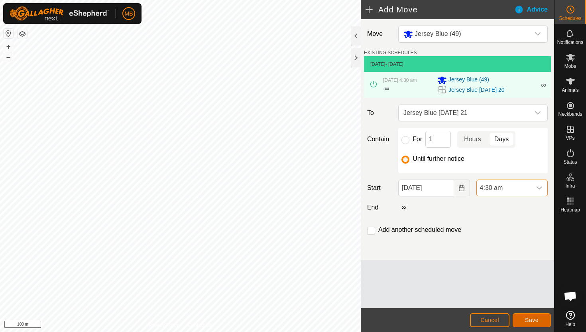
click at [539, 318] on button "Save" at bounding box center [532, 320] width 38 height 14
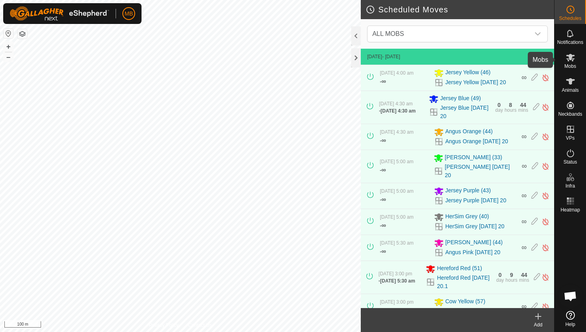
click at [570, 60] on icon at bounding box center [570, 58] width 9 height 8
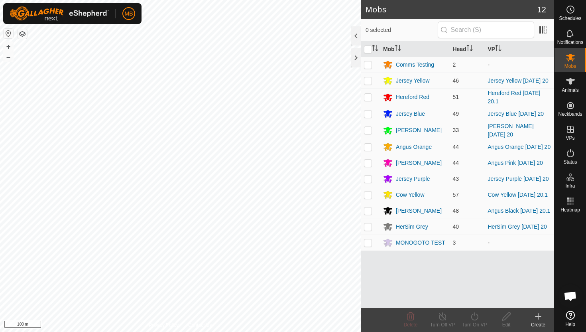
click at [366, 132] on p-checkbox at bounding box center [368, 130] width 8 height 6
checkbox input "true"
click at [473, 317] on icon at bounding box center [475, 316] width 10 height 10
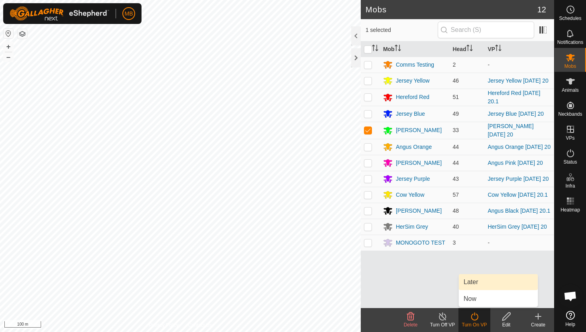
click at [476, 283] on link "Later" at bounding box center [498, 282] width 79 height 16
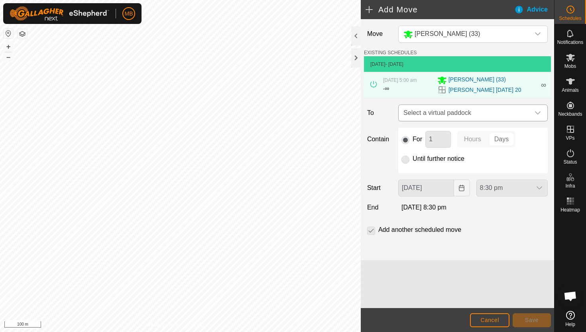
click at [529, 114] on span "Select a virtual paddock" at bounding box center [465, 113] width 130 height 16
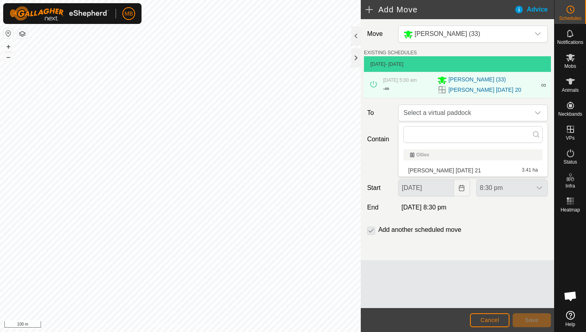
click at [466, 169] on li "Angus Green Sunday 21 3.41 ha" at bounding box center [472, 170] width 139 height 12
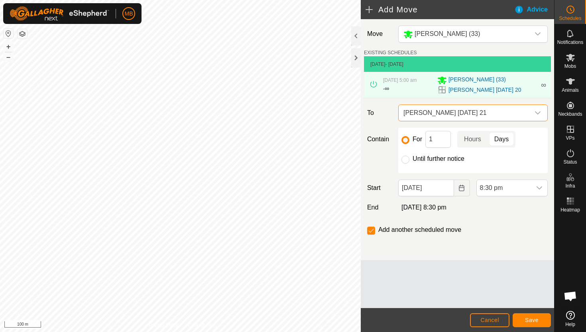
click at [430, 158] on label "Until further notice" at bounding box center [439, 158] width 52 height 6
click at [409, 158] on input "Until further notice" at bounding box center [405, 159] width 8 height 8
radio input "true"
checkbox input "false"
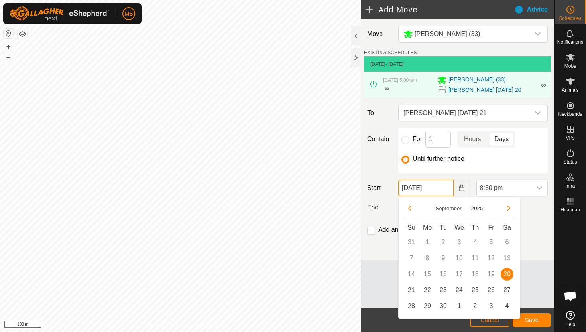
click at [446, 187] on input "20 Sep, 2025" at bounding box center [425, 187] width 55 height 17
click at [412, 288] on span "21" at bounding box center [411, 289] width 13 height 13
type input "21 Sep, 2025"
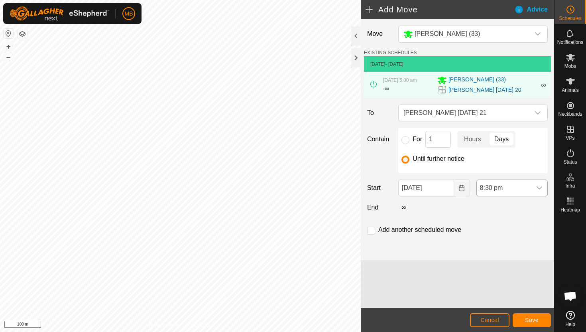
click at [512, 184] on span "8:30 pm" at bounding box center [504, 188] width 55 height 16
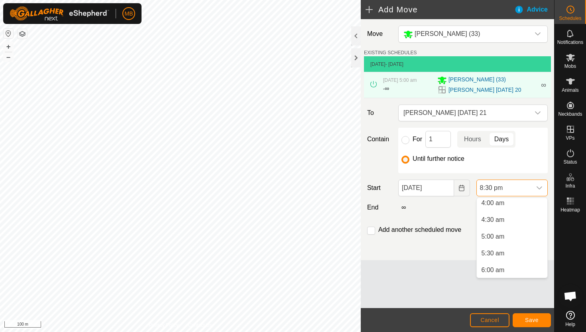
scroll to position [128, 0]
click at [505, 263] on li "5:30 am" at bounding box center [512, 262] width 71 height 16
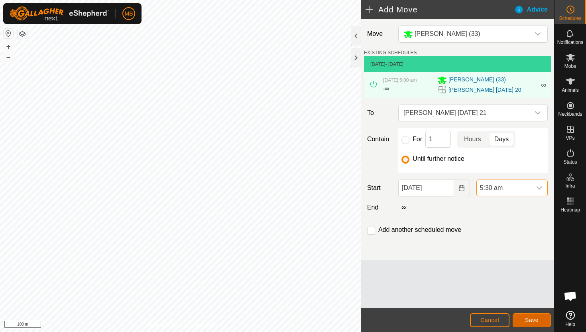
click at [529, 318] on span "Save" at bounding box center [532, 320] width 14 height 6
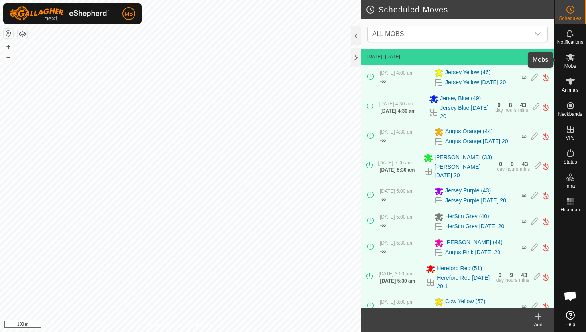
click at [572, 54] on icon at bounding box center [571, 58] width 10 height 10
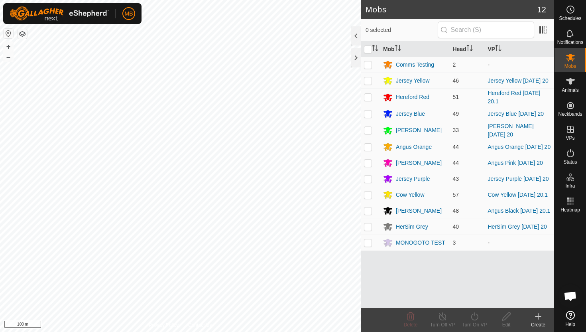
click at [368, 149] on p-checkbox at bounding box center [368, 147] width 8 height 6
checkbox input "true"
click at [475, 315] on icon at bounding box center [475, 316] width 10 height 10
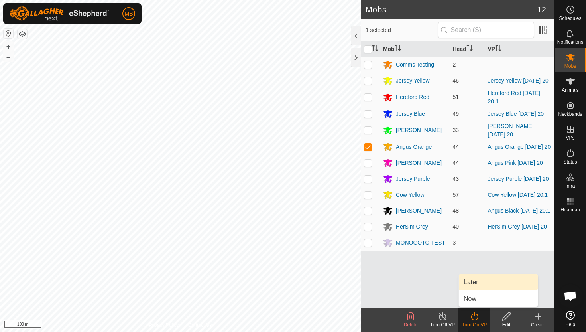
click at [474, 278] on link "Later" at bounding box center [498, 282] width 79 height 16
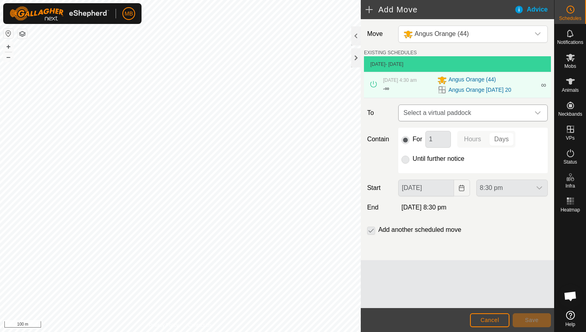
click at [533, 114] on div "dropdown trigger" at bounding box center [538, 113] width 16 height 16
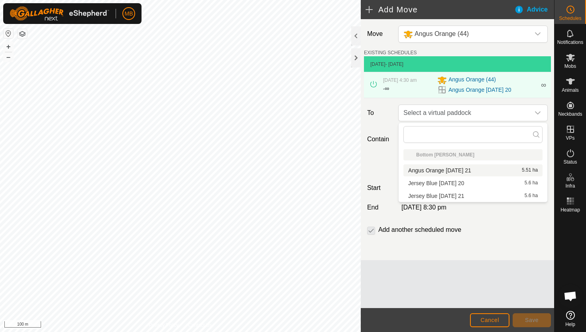
click at [466, 171] on li "Angus Orange Sunday 21 5.51 ha" at bounding box center [472, 170] width 139 height 12
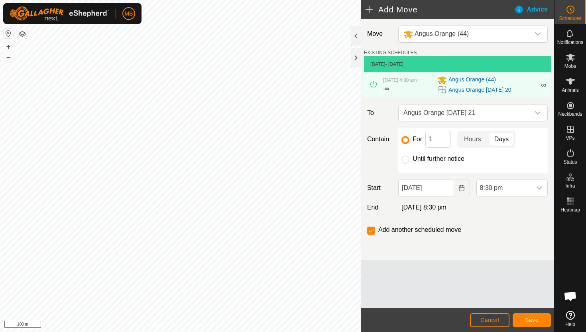
click at [433, 158] on label "Until further notice" at bounding box center [439, 158] width 52 height 6
click at [409, 158] on input "Until further notice" at bounding box center [405, 159] width 8 height 8
radio input "true"
checkbox input "false"
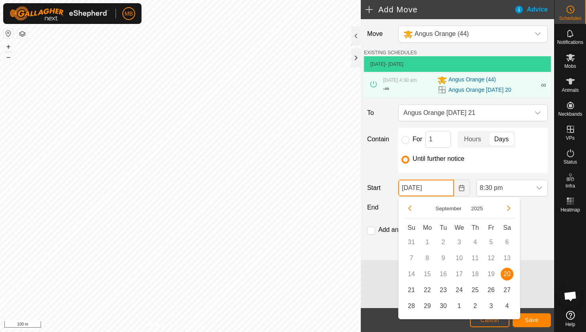
click at [445, 187] on input "20 Sep, 2025" at bounding box center [425, 187] width 55 height 17
click at [412, 290] on span "21" at bounding box center [411, 289] width 13 height 13
type input "21 Sep, 2025"
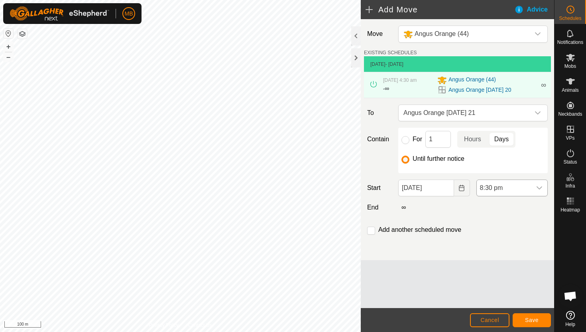
click at [517, 188] on span "8:30 pm" at bounding box center [504, 188] width 55 height 16
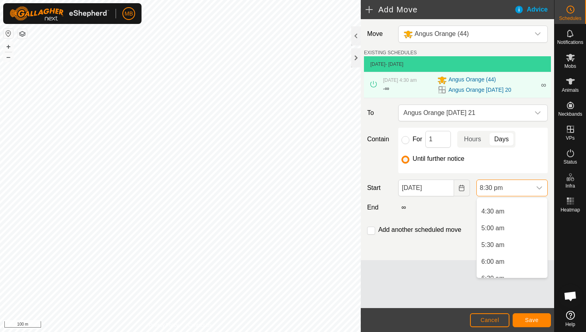
scroll to position [143, 0]
click at [515, 216] on li "4:30 am" at bounding box center [512, 214] width 71 height 16
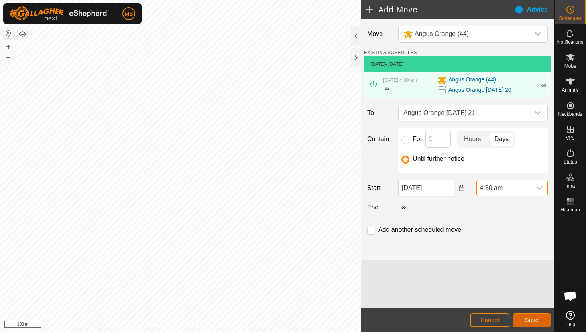
click at [537, 318] on span "Save" at bounding box center [532, 320] width 14 height 6
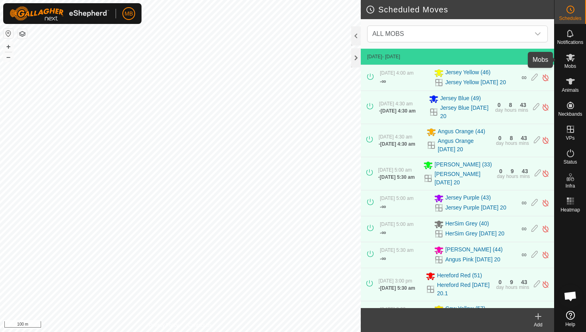
click at [572, 59] on icon at bounding box center [571, 58] width 10 height 10
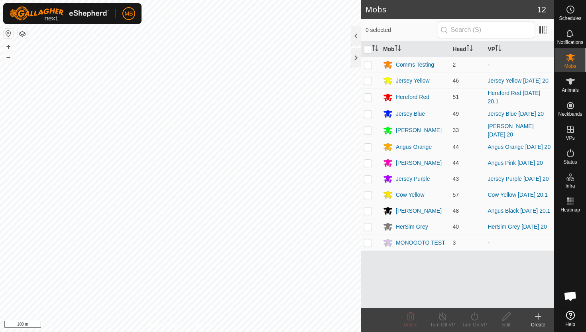
click at [367, 165] on p-checkbox at bounding box center [368, 162] width 8 height 6
checkbox input "true"
click at [474, 316] on icon at bounding box center [475, 316] width 10 height 10
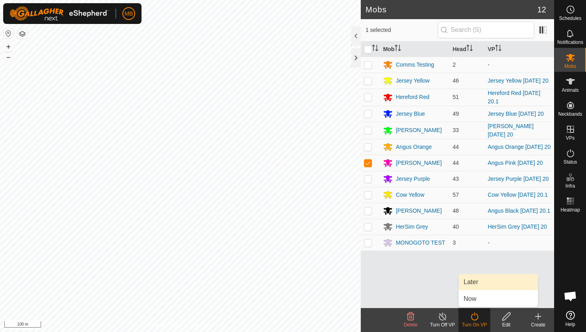
click at [475, 280] on link "Later" at bounding box center [498, 282] width 79 height 16
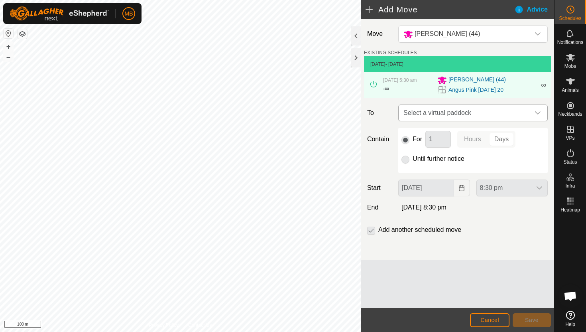
click at [537, 114] on icon "dropdown trigger" at bounding box center [538, 112] width 6 height 3
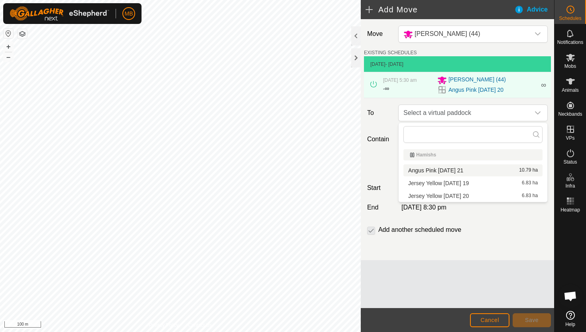
click at [462, 169] on li "Angus Pink Sunday 21 10.79 ha" at bounding box center [472, 170] width 139 height 12
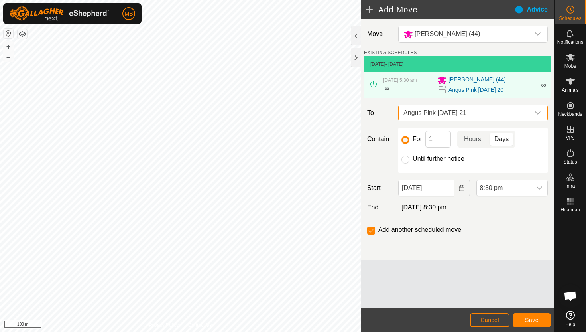
click at [451, 158] on label "Until further notice" at bounding box center [439, 158] width 52 height 6
click at [409, 158] on input "Until further notice" at bounding box center [405, 159] width 8 height 8
radio input "true"
checkbox input "false"
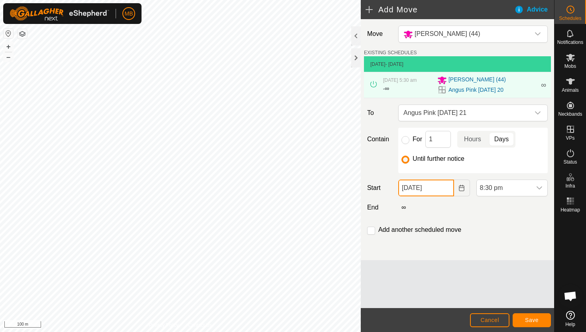
click at [448, 189] on input "20 Sep, 2025" at bounding box center [425, 187] width 55 height 17
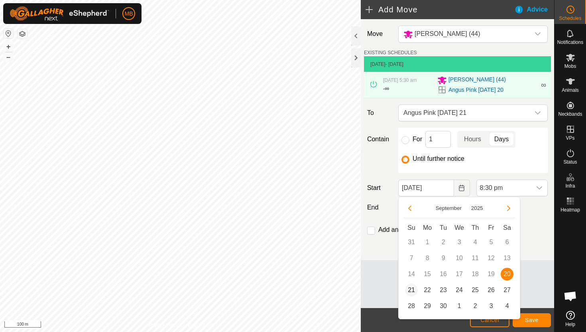
click at [413, 288] on span "21" at bounding box center [411, 289] width 13 height 13
type input "21 Sep, 2025"
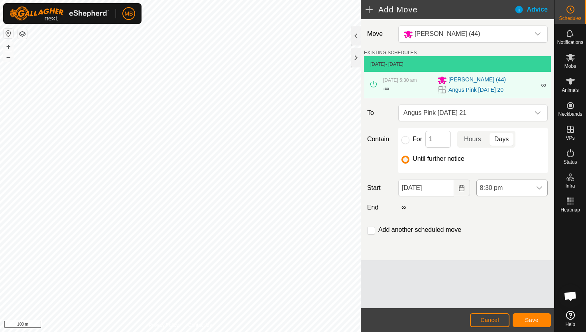
click at [524, 188] on span "8:30 pm" at bounding box center [504, 188] width 55 height 16
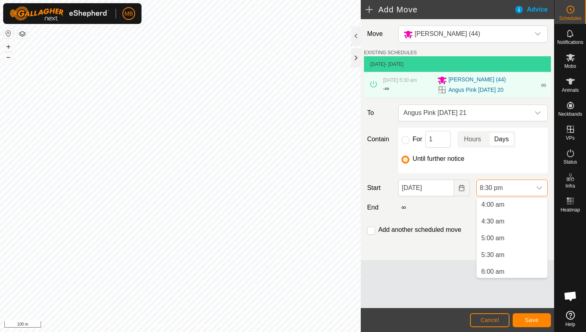
scroll to position [133, 0]
click at [504, 257] on li "5:30 am" at bounding box center [512, 257] width 71 height 16
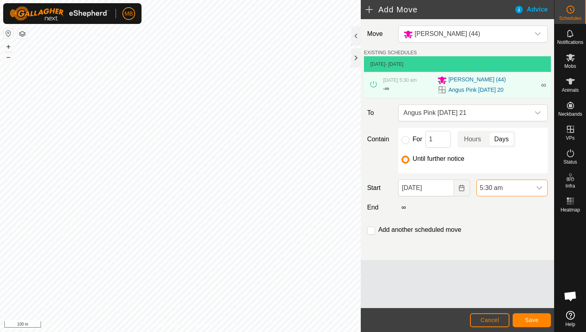
scroll to position [623, 0]
click at [524, 323] on button "Save" at bounding box center [532, 320] width 38 height 14
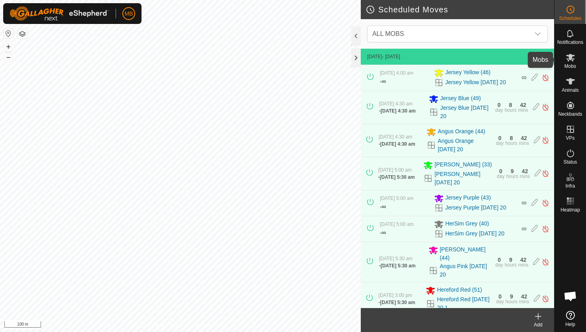
click at [570, 63] on es-mob-svg-icon at bounding box center [570, 57] width 14 height 13
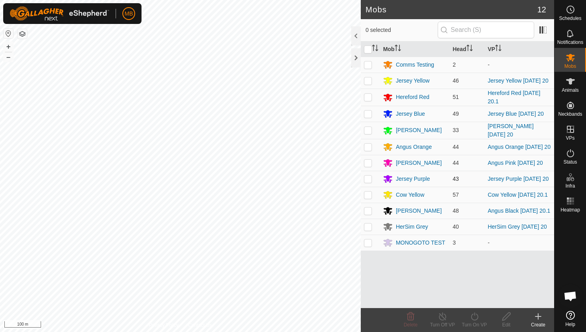
click at [368, 182] on p-checkbox at bounding box center [368, 178] width 8 height 6
checkbox input "true"
click at [474, 316] on icon at bounding box center [475, 316] width 10 height 10
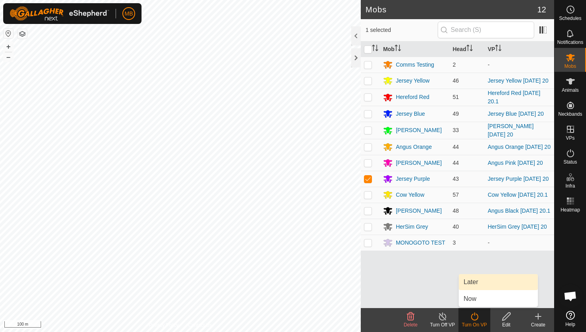
click at [478, 286] on link "Later" at bounding box center [498, 282] width 79 height 16
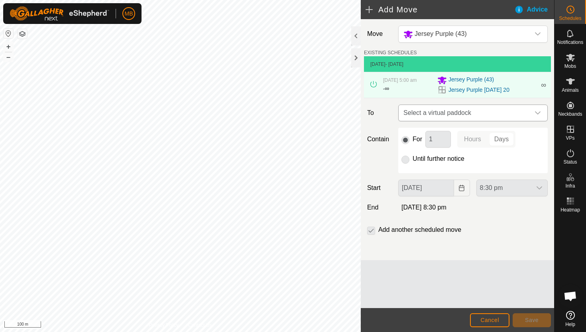
click at [533, 114] on div "dropdown trigger" at bounding box center [538, 113] width 16 height 16
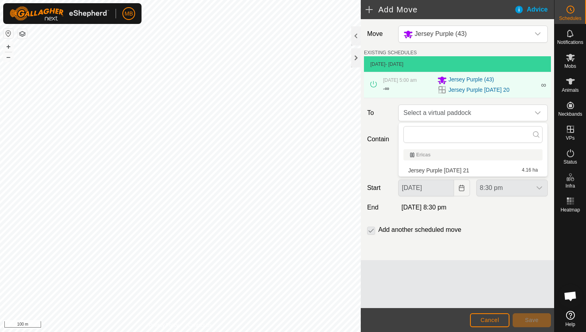
click at [466, 169] on li "Jersey Purple Sunday 21 4.16 ha" at bounding box center [472, 170] width 139 height 12
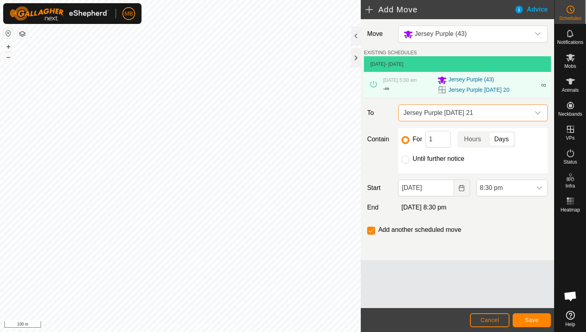
click at [437, 158] on label "Until further notice" at bounding box center [439, 158] width 52 height 6
click at [409, 158] on input "Until further notice" at bounding box center [405, 159] width 8 height 8
radio input "true"
checkbox input "false"
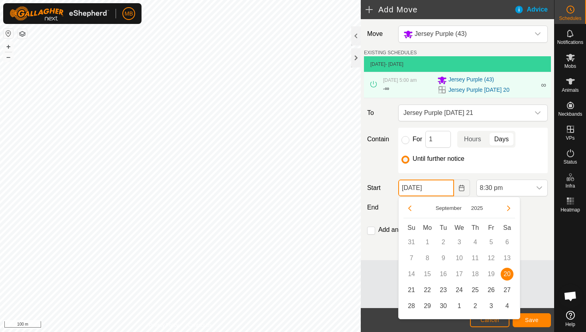
click at [447, 187] on input "20 Sep, 2025" at bounding box center [425, 187] width 55 height 17
click at [411, 289] on span "21" at bounding box center [411, 289] width 13 height 13
type input "21 Sep, 2025"
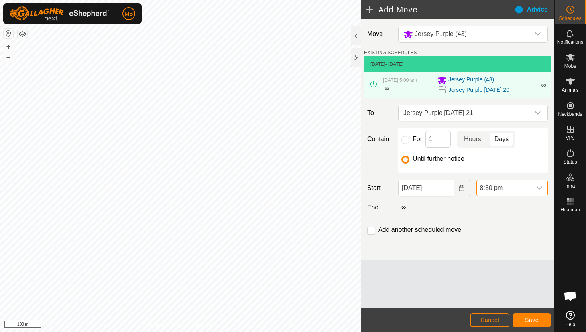
click at [502, 187] on span "8:30 pm" at bounding box center [504, 188] width 55 height 16
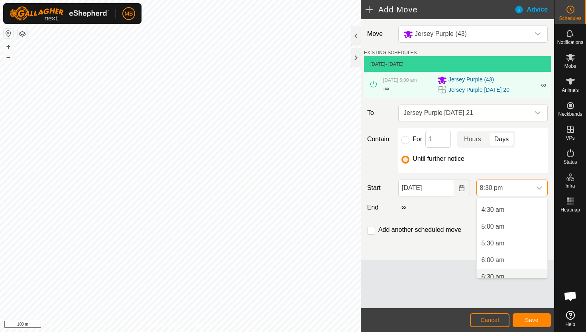
scroll to position [144, 0]
click at [496, 229] on li "5:00 am" at bounding box center [512, 229] width 71 height 16
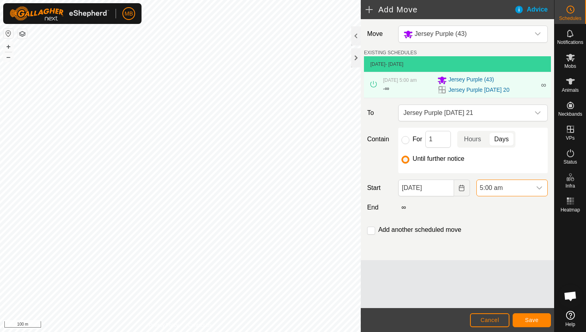
scroll to position [623, 0]
click at [533, 318] on span "Save" at bounding box center [532, 320] width 14 height 6
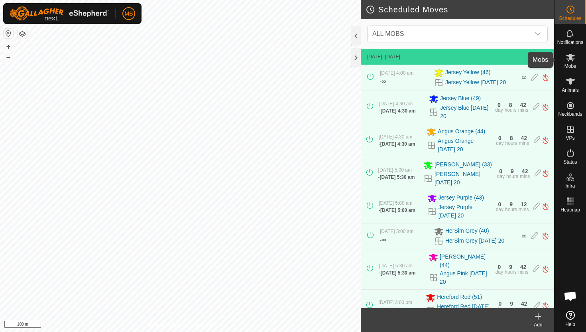
click at [571, 59] on icon at bounding box center [570, 58] width 9 height 8
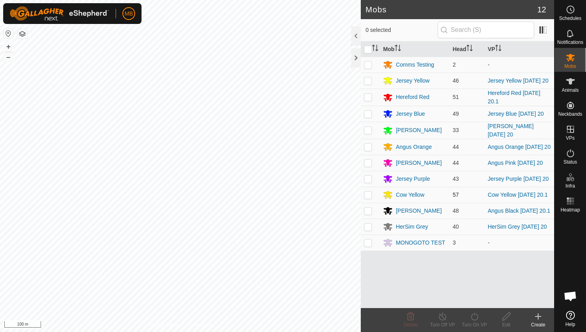
click at [366, 198] on p-checkbox at bounding box center [368, 194] width 8 height 6
checkbox input "true"
click at [474, 316] on icon at bounding box center [475, 316] width 10 height 10
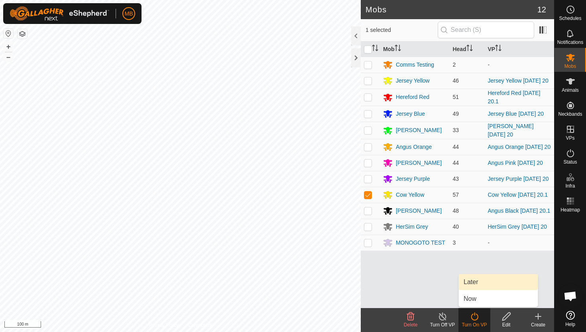
click at [477, 283] on link "Later" at bounding box center [498, 282] width 79 height 16
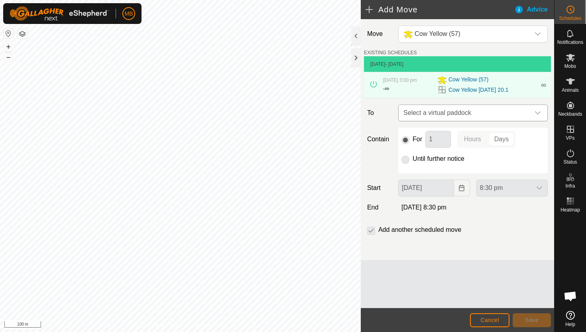
click at [520, 113] on span "Select a virtual paddock" at bounding box center [465, 113] width 130 height 16
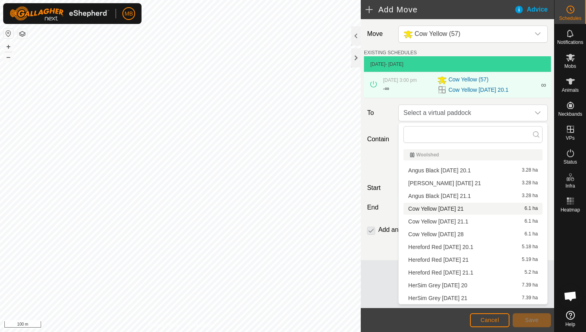
click at [465, 207] on li "Cow Yellow Sunday 21 6.1 ha" at bounding box center [472, 209] width 139 height 12
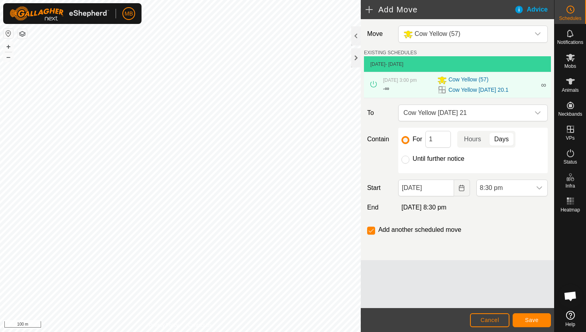
click at [446, 157] on label "Until further notice" at bounding box center [439, 158] width 52 height 6
click at [409, 157] on input "Until further notice" at bounding box center [405, 159] width 8 height 8
radio input "true"
checkbox input "false"
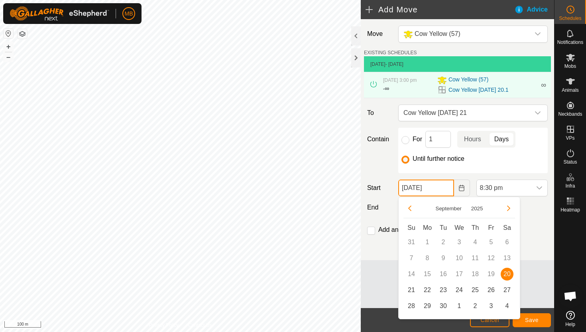
click at [446, 187] on input "20 Sep, 2025" at bounding box center [425, 187] width 55 height 17
click at [411, 287] on span "21" at bounding box center [411, 289] width 13 height 13
type input "21 Sep, 2025"
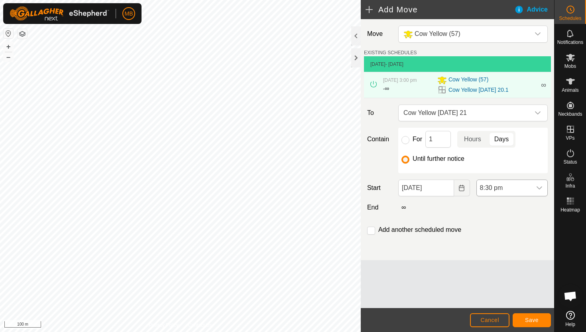
click at [516, 189] on span "8:30 pm" at bounding box center [504, 188] width 55 height 16
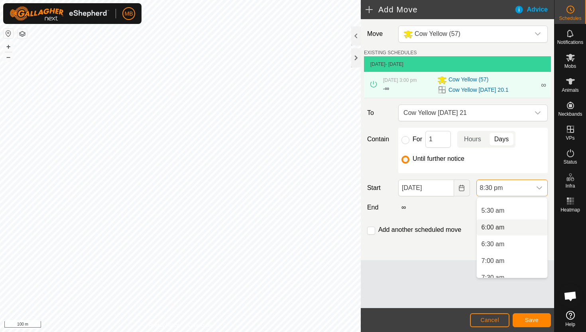
scroll to position [177, 0]
click at [511, 213] on li "5:30 am" at bounding box center [512, 213] width 71 height 16
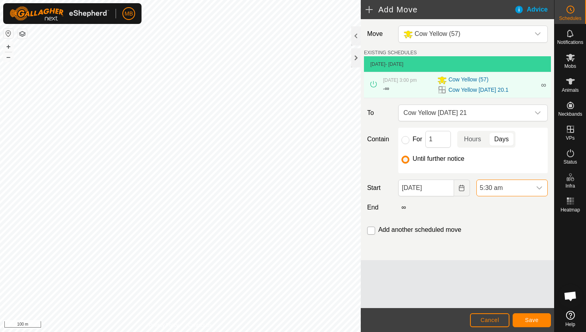
click at [372, 231] on input "checkbox" at bounding box center [371, 230] width 8 height 8
checkbox input "true"
click at [535, 320] on span "Save" at bounding box center [532, 320] width 14 height 6
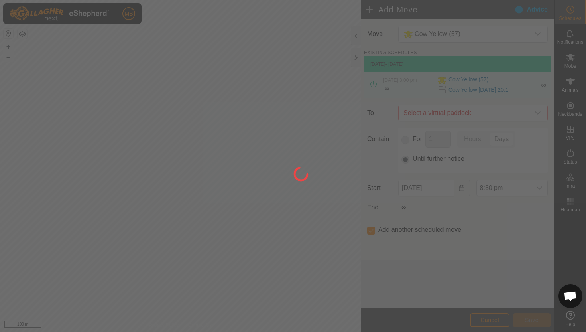
type input "21 Sep, 2025"
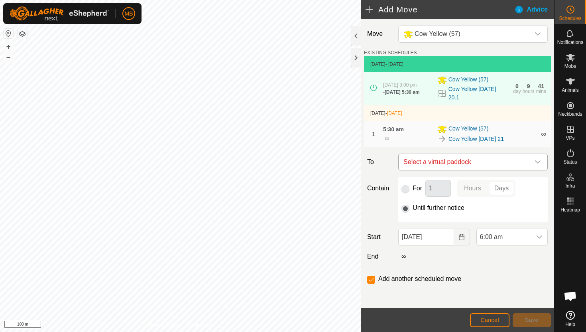
click at [537, 162] on icon "dropdown trigger" at bounding box center [538, 162] width 6 height 6
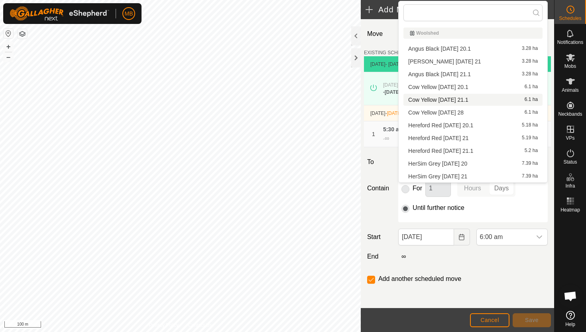
click at [462, 100] on li "Cow Yellow Sunday 21.1 6.1 ha" at bounding box center [472, 100] width 139 height 12
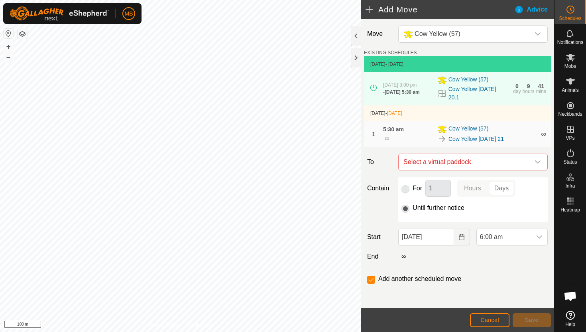
checkbox input "false"
click at [535, 316] on button "Save" at bounding box center [532, 320] width 38 height 14
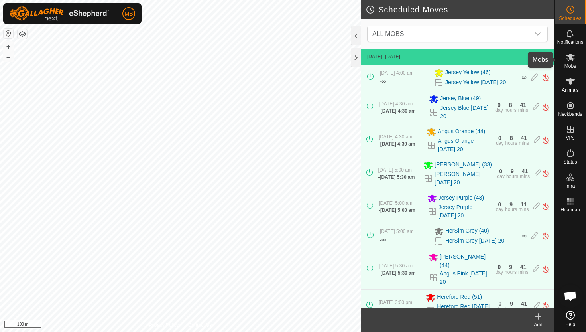
click at [570, 55] on icon at bounding box center [570, 58] width 9 height 8
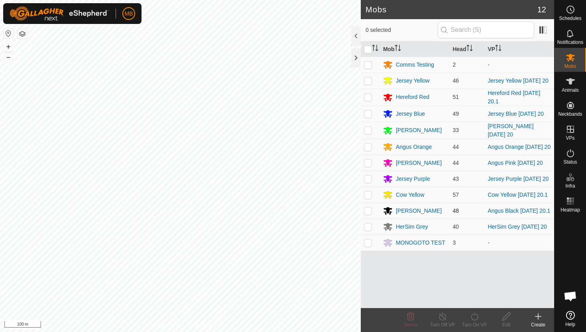
click at [368, 214] on p-checkbox at bounding box center [368, 210] width 8 height 6
checkbox input "true"
click at [476, 317] on icon at bounding box center [475, 316] width 10 height 10
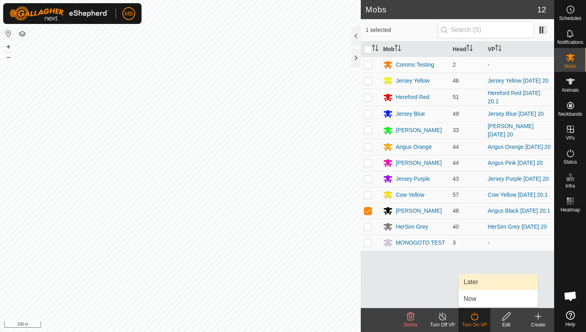
click at [484, 282] on link "Later" at bounding box center [498, 282] width 79 height 16
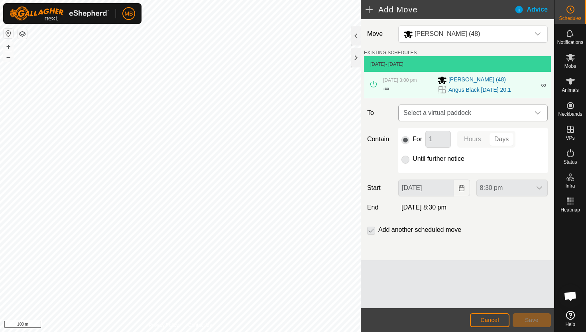
click at [534, 116] on div "dropdown trigger" at bounding box center [538, 113] width 16 height 16
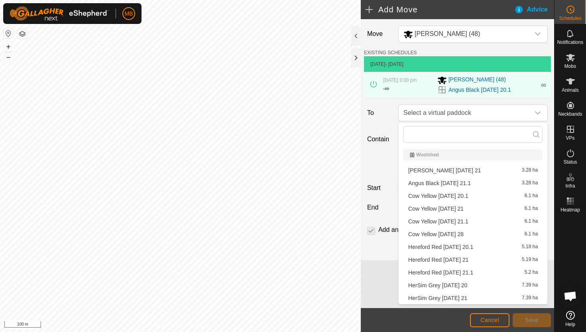
click at [470, 167] on li "Angus Black Sunday 21 3.28 ha" at bounding box center [472, 170] width 139 height 12
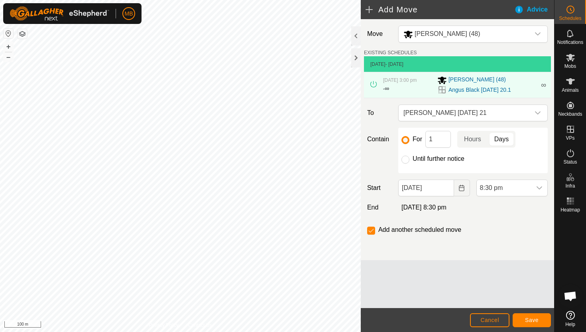
click at [433, 159] on label "Until further notice" at bounding box center [439, 158] width 52 height 6
click at [409, 159] on input "Until further notice" at bounding box center [405, 159] width 8 height 8
radio input "true"
checkbox input "false"
click at [446, 187] on input "20 Sep, 2025" at bounding box center [425, 187] width 55 height 17
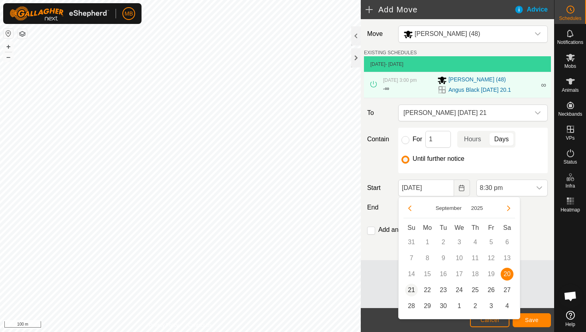
click at [411, 289] on span "21" at bounding box center [411, 289] width 13 height 13
type input "21 Sep, 2025"
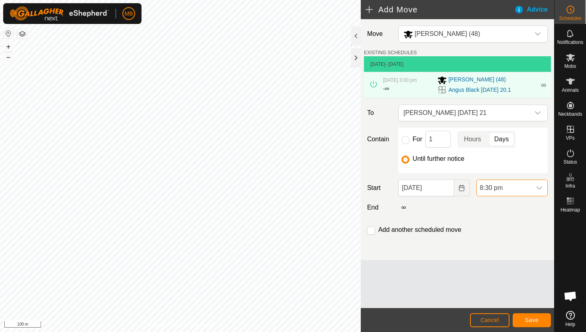
click at [508, 188] on span "8:30 pm" at bounding box center [504, 188] width 55 height 16
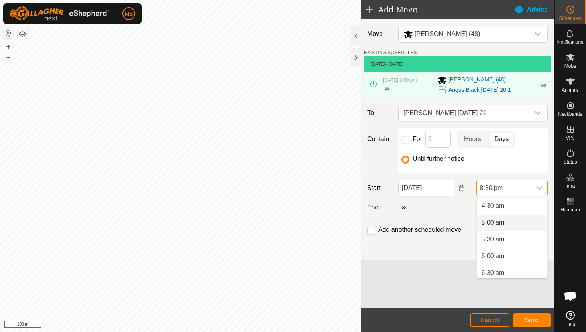
click at [505, 223] on li "5:00 am" at bounding box center [512, 222] width 71 height 16
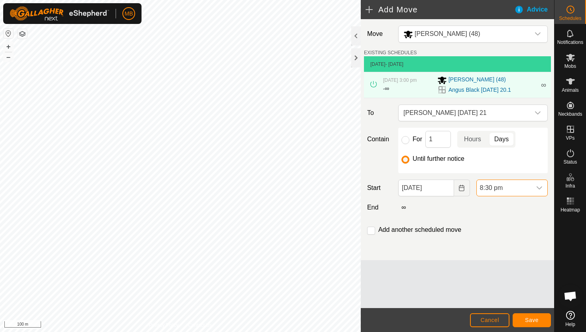
scroll to position [623, 0]
click at [372, 231] on input "checkbox" at bounding box center [371, 230] width 8 height 8
checkbox input "true"
click at [529, 316] on button "Save" at bounding box center [532, 320] width 38 height 14
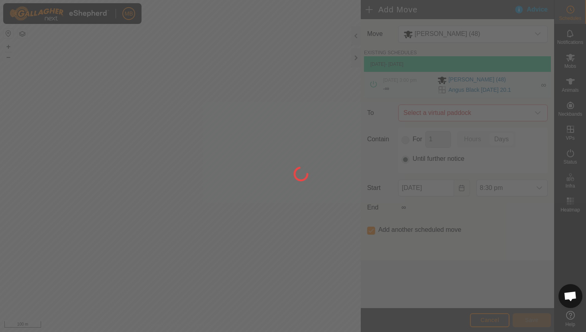
type input "21 Sep, 2025"
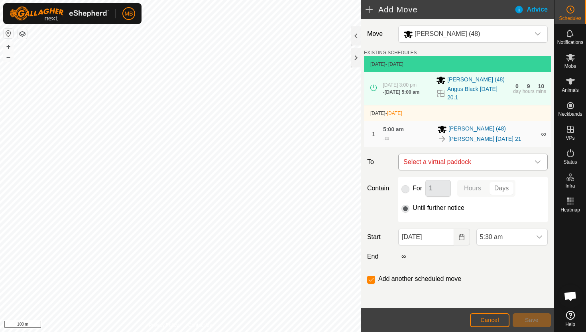
click at [536, 163] on icon "dropdown trigger" at bounding box center [538, 161] width 6 height 3
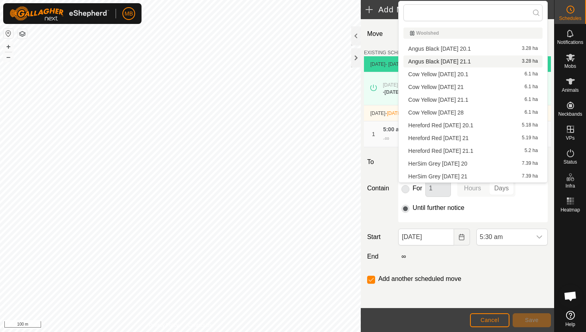
click at [476, 59] on li "Angus Black Sunday 21.1 3.28 ha" at bounding box center [472, 61] width 139 height 12
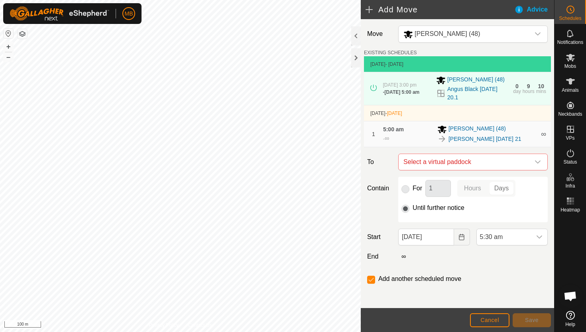
checkbox input "false"
click at [521, 237] on span "5:30 am" at bounding box center [504, 237] width 55 height 16
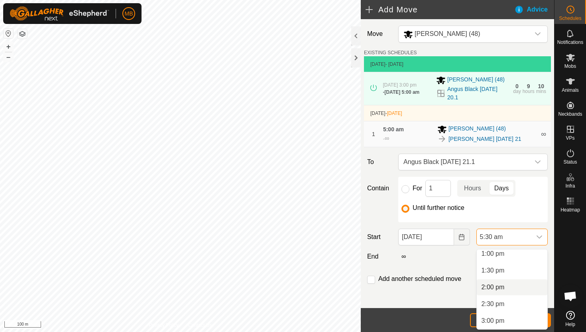
scroll to position [439, 0]
click at [512, 321] on li "3:00 pm" at bounding box center [512, 320] width 71 height 16
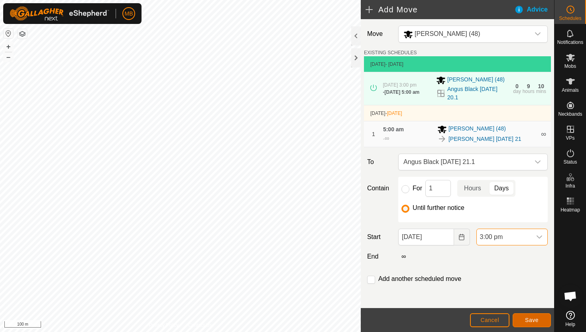
click at [534, 316] on button "Save" at bounding box center [532, 320] width 38 height 14
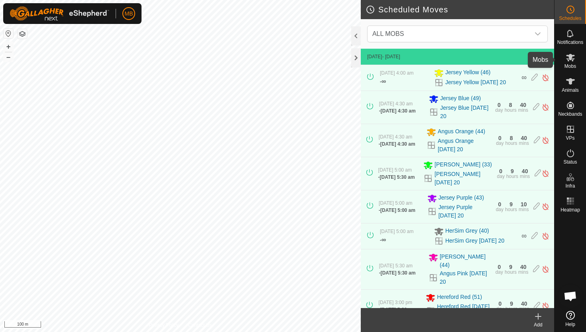
click at [570, 61] on icon at bounding box center [571, 58] width 10 height 10
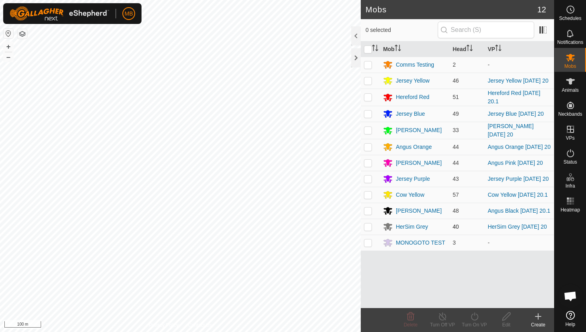
click at [368, 230] on p-checkbox at bounding box center [368, 226] width 8 height 6
checkbox input "true"
click at [476, 311] on icon at bounding box center [475, 316] width 10 height 10
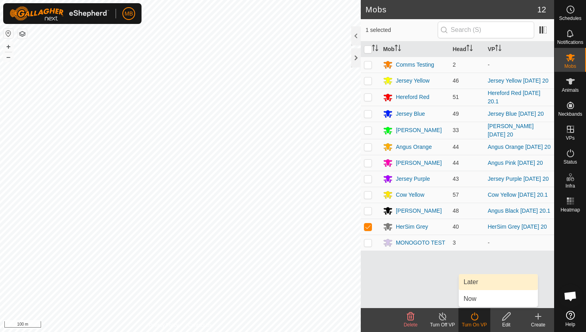
click at [480, 282] on link "Later" at bounding box center [498, 282] width 79 height 16
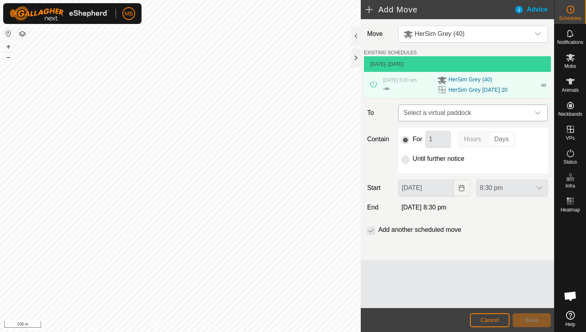
click at [537, 116] on icon "dropdown trigger" at bounding box center [538, 113] width 6 height 6
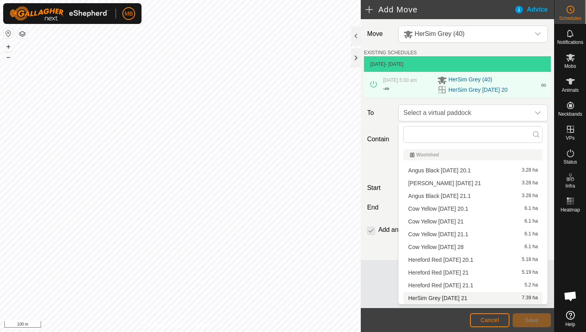
click at [457, 297] on li "HerSim Grey Sunday 21 7.39 ha" at bounding box center [472, 298] width 139 height 12
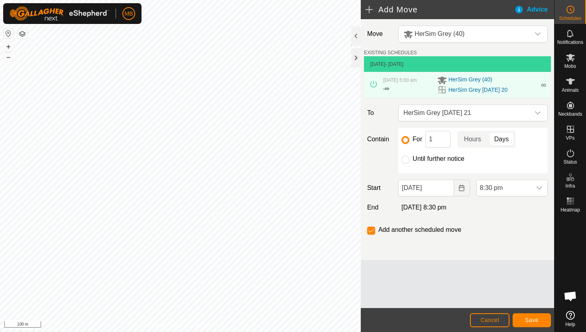
click at [422, 157] on label "Until further notice" at bounding box center [439, 158] width 52 height 6
click at [409, 157] on input "Until further notice" at bounding box center [405, 159] width 8 height 8
radio input "true"
checkbox input "false"
click at [444, 188] on input "20 Sep, 2025" at bounding box center [425, 187] width 55 height 17
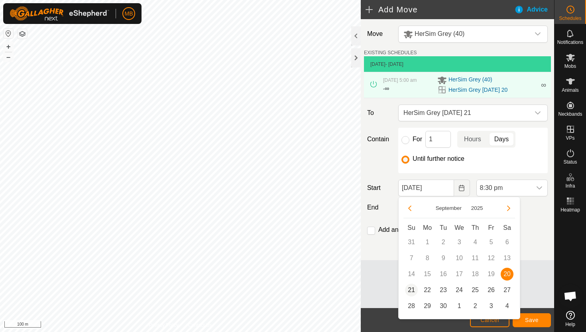
click at [412, 288] on span "21" at bounding box center [411, 289] width 13 height 13
type input "21 Sep, 2025"
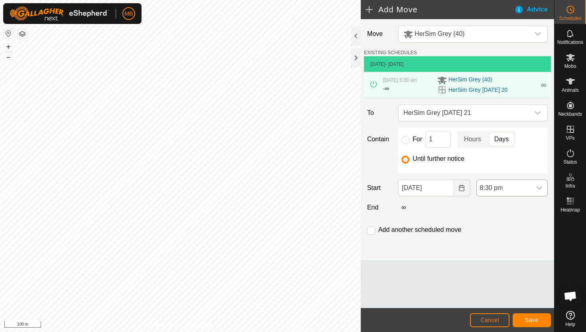
click at [523, 186] on span "8:30 pm" at bounding box center [504, 188] width 55 height 16
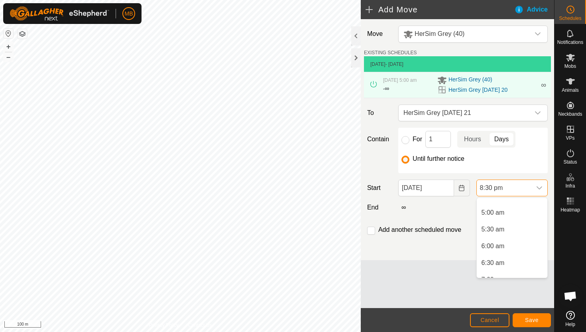
scroll to position [156, 0]
click at [522, 216] on li "5:00 am" at bounding box center [512, 217] width 71 height 16
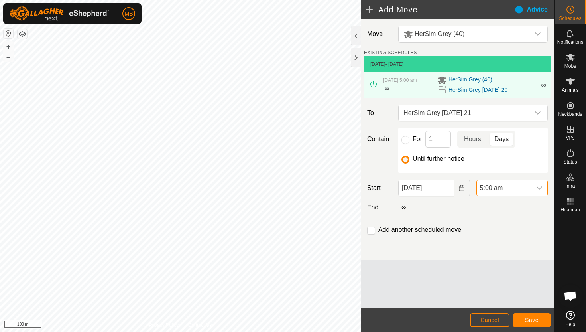
scroll to position [623, 0]
click at [536, 324] on button "Save" at bounding box center [532, 320] width 38 height 14
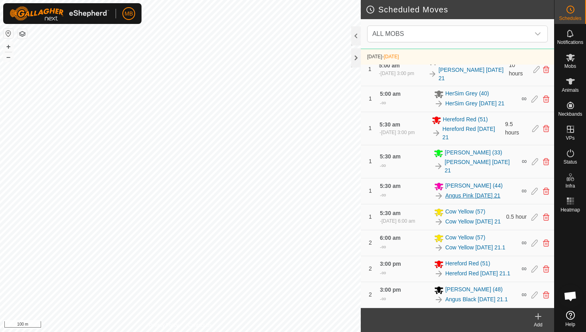
scroll to position [450, 0]
click at [570, 59] on icon at bounding box center [570, 58] width 9 height 8
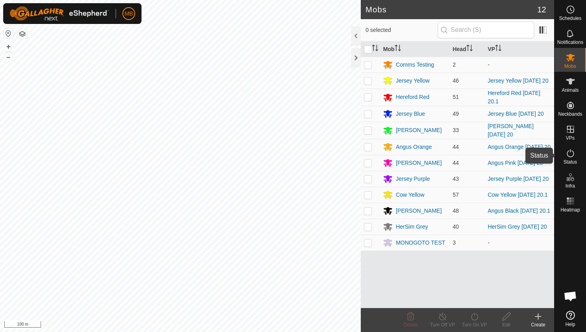
click at [568, 152] on icon at bounding box center [571, 153] width 10 height 10
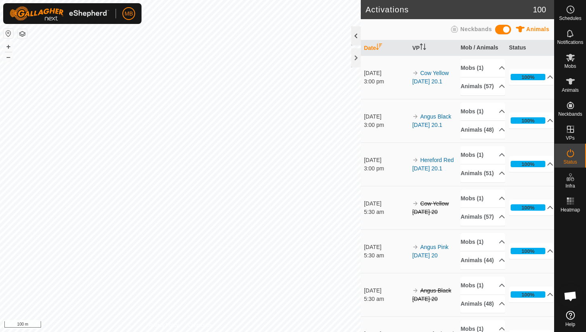
click at [356, 36] on div at bounding box center [356, 35] width 10 height 19
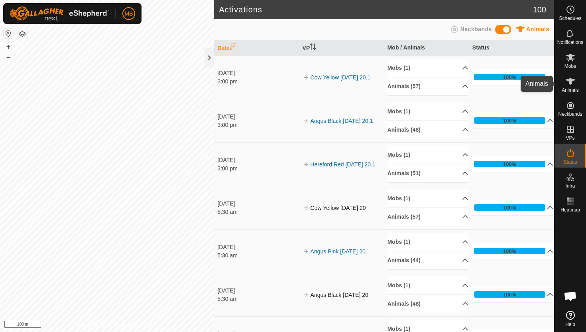
click at [570, 80] on icon at bounding box center [570, 81] width 9 height 6
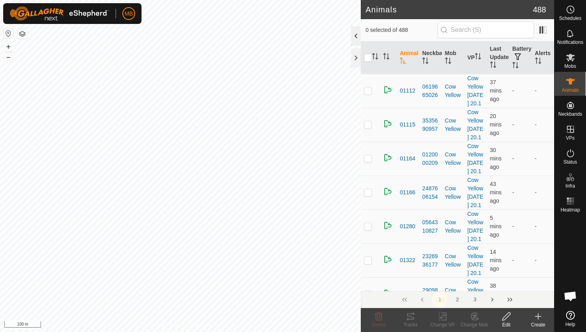
click at [354, 34] on div at bounding box center [356, 35] width 10 height 19
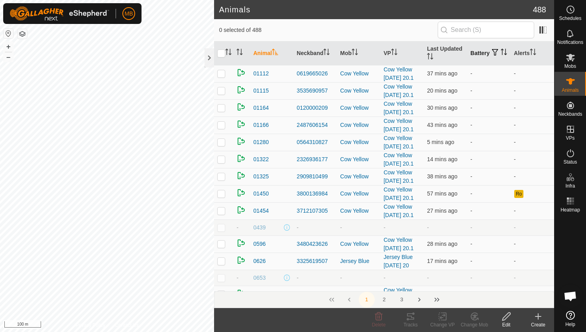
click at [501, 55] on icon "Activate to sort" at bounding box center [504, 52] width 6 height 6
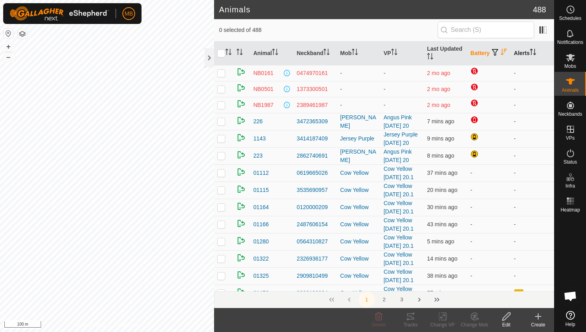
click at [534, 50] on icon "Activate to sort" at bounding box center [533, 52] width 6 height 6
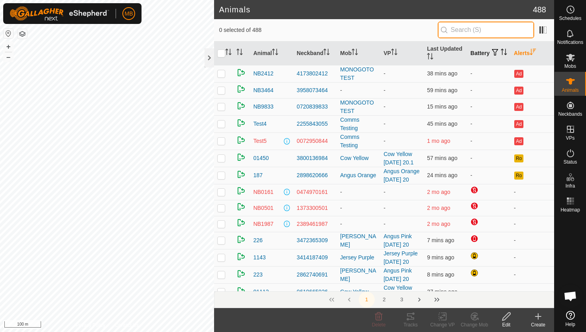
click at [468, 30] on input "text" at bounding box center [486, 30] width 96 height 17
click at [210, 61] on div at bounding box center [210, 57] width 10 height 19
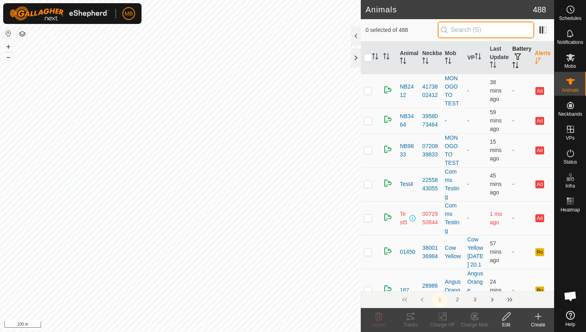
click at [479, 29] on input "text" at bounding box center [486, 30] width 96 height 17
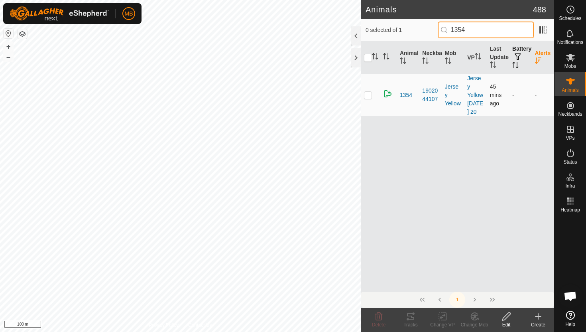
type input "1354"
click at [367, 98] on p-checkbox at bounding box center [368, 95] width 8 height 6
checkbox input "true"
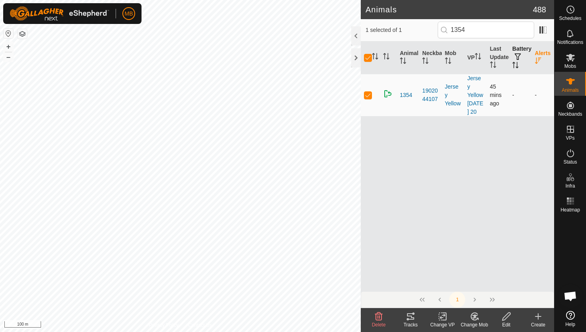
click at [367, 98] on p-checkbox at bounding box center [368, 95] width 8 height 6
checkbox input "false"
